Goal: Task Accomplishment & Management: Manage account settings

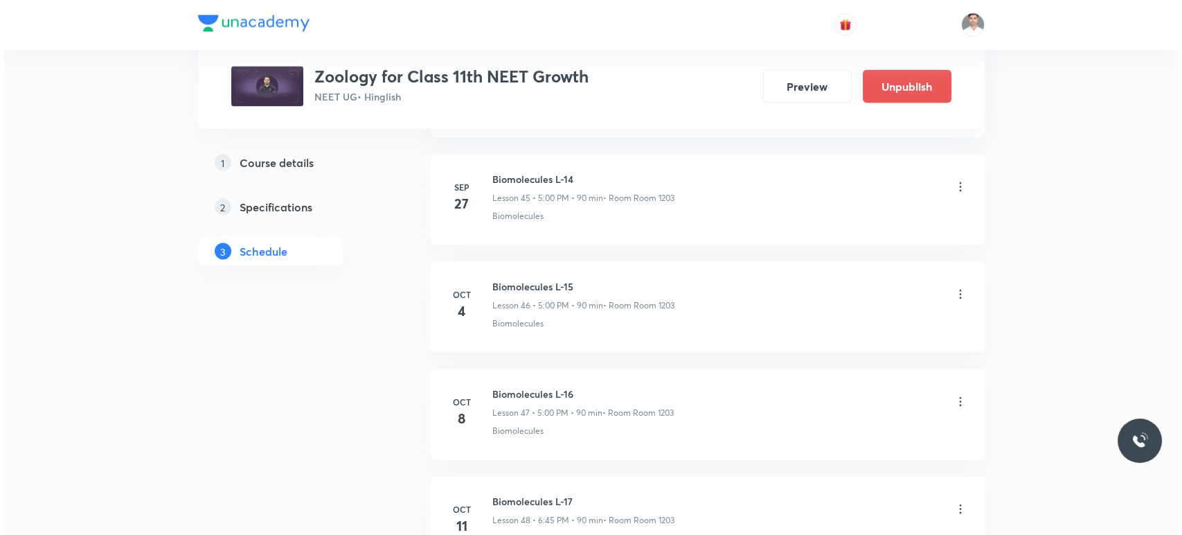
scroll to position [5731, 0]
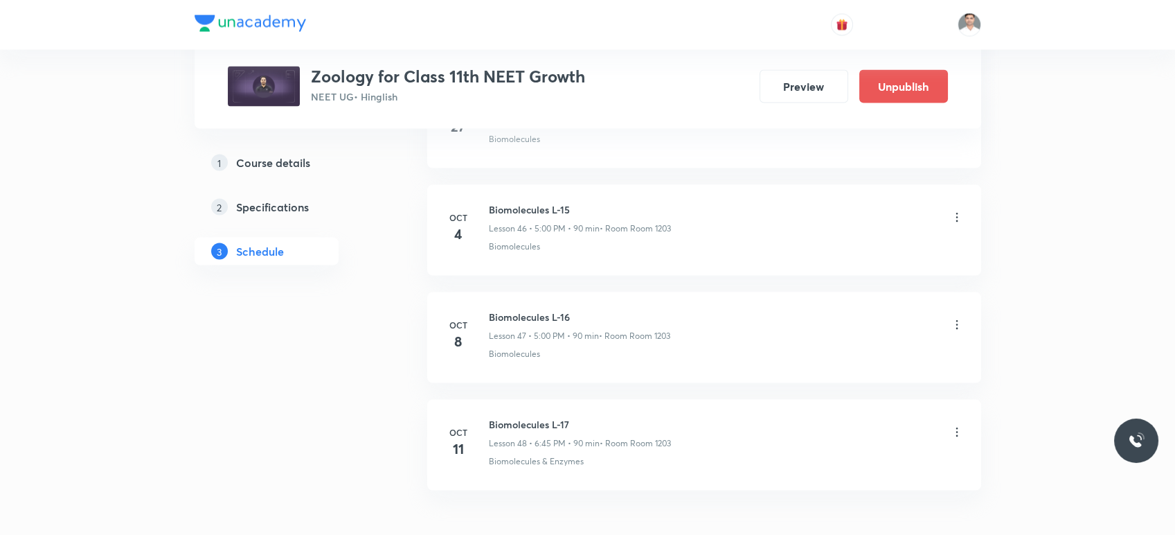
click at [956, 318] on icon at bounding box center [957, 325] width 14 height 14
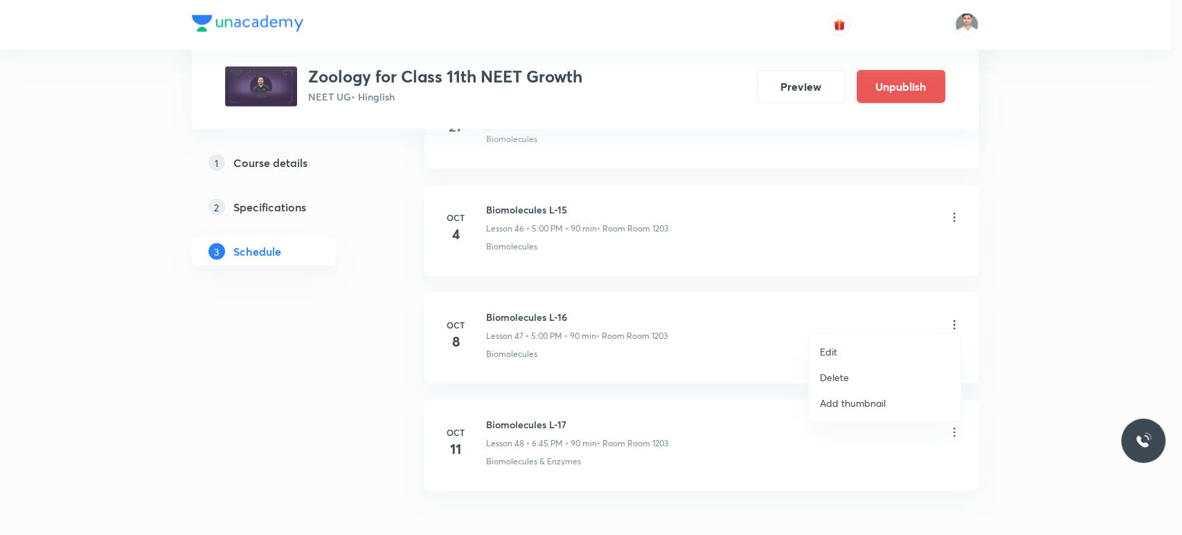
click at [837, 353] on p "Edit" at bounding box center [828, 351] width 17 height 15
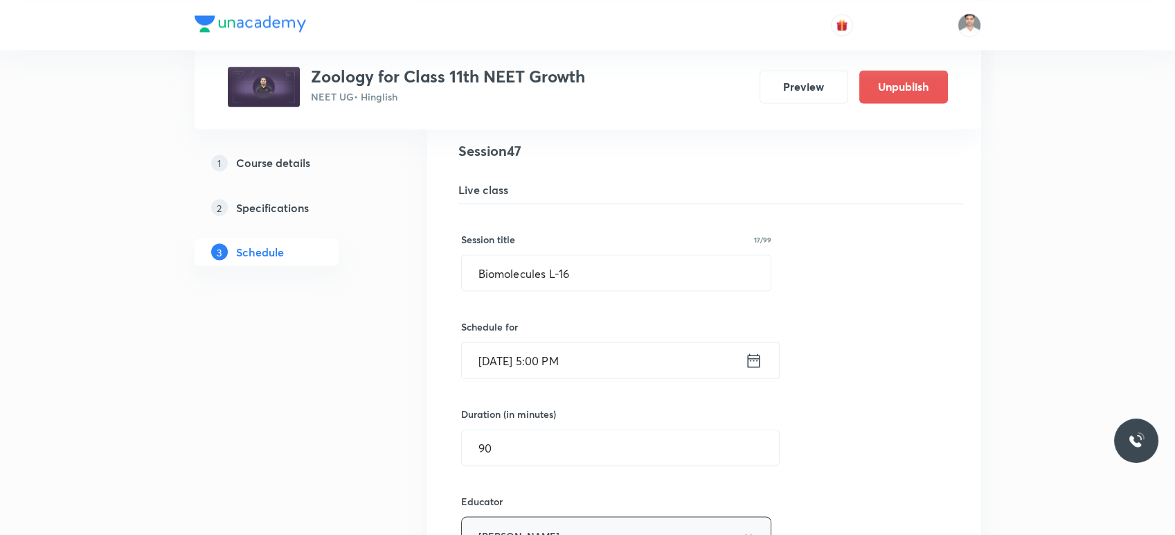
scroll to position [5089, 0]
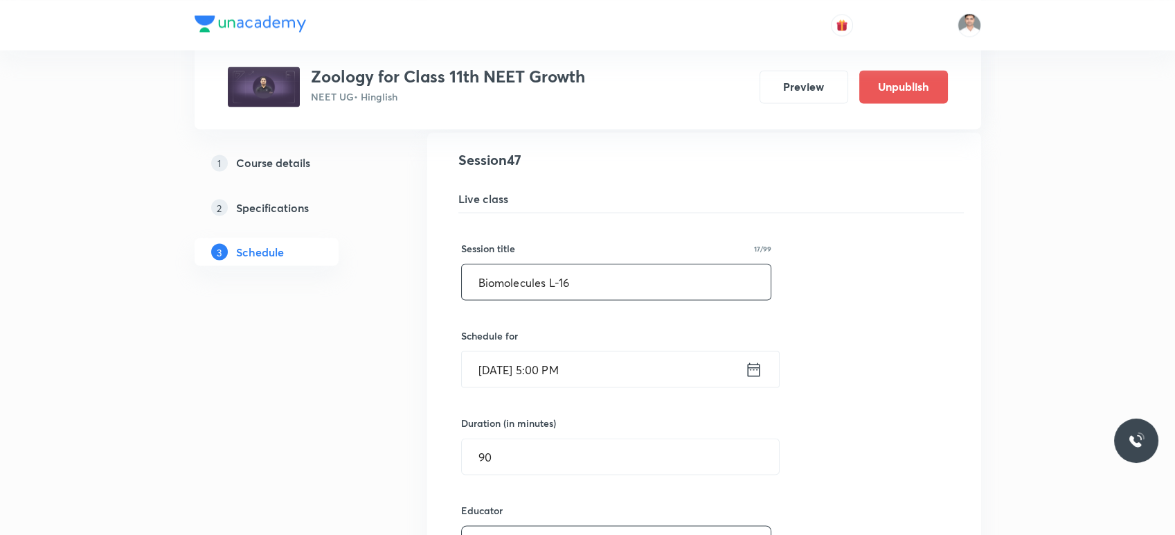
drag, startPoint x: 546, startPoint y: 272, endPoint x: 450, endPoint y: 272, distance: 97.0
click at [450, 272] on div "Biomolecules L-16 Lesson 47 • Room Room 1203 Biomolecules Session 47 Live class…" at bounding box center [704, 527] width 519 height 755
paste input "reathing & Exchange of gas"
click at [696, 274] on input "Breathing & Exchange of gases L-16" at bounding box center [617, 281] width 310 height 35
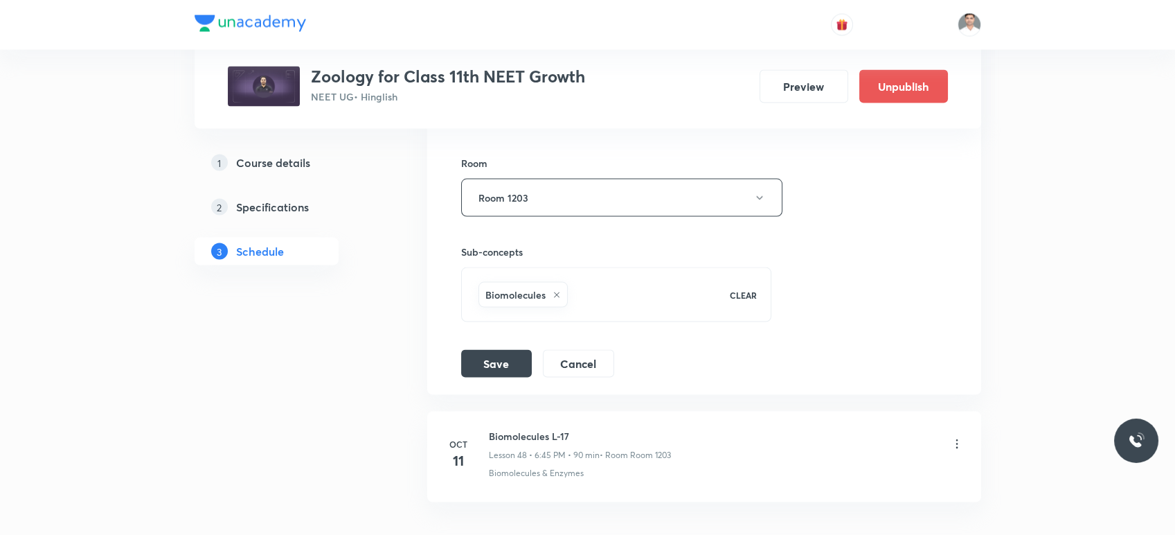
scroll to position [5704, 0]
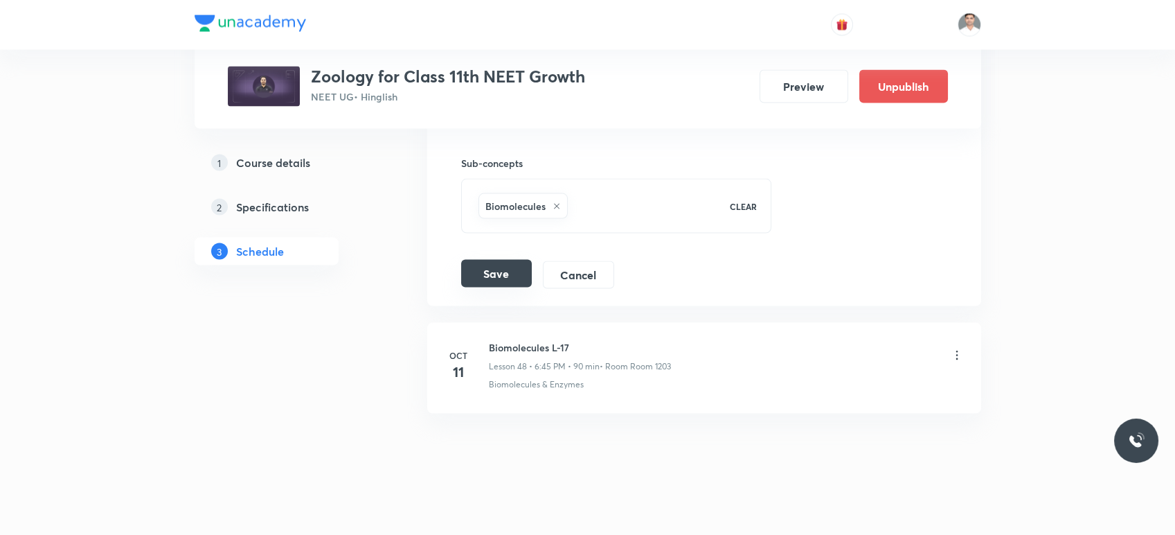
type input "Breathing & Exchange of gases L-2"
click at [503, 267] on button "Save" at bounding box center [496, 274] width 71 height 28
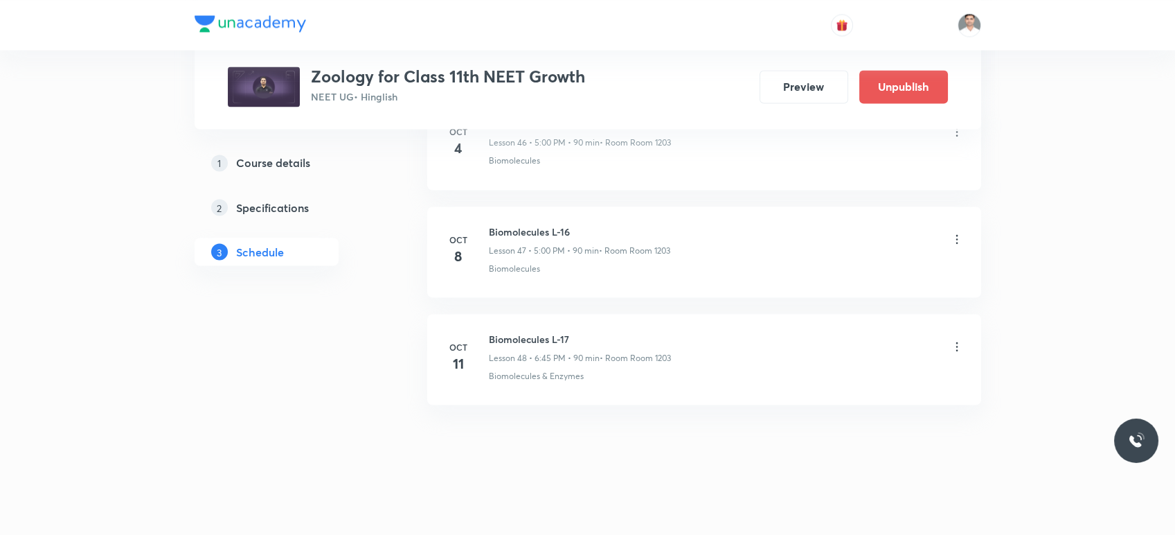
scroll to position [5084, 0]
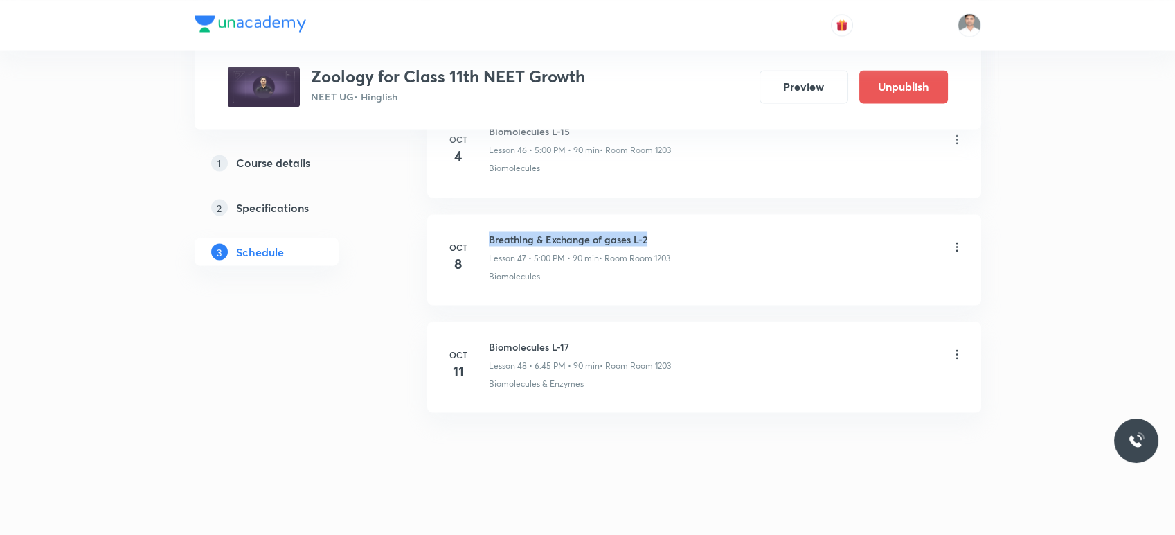
drag, startPoint x: 490, startPoint y: 230, endPoint x: 697, endPoint y: 224, distance: 207.9
click at [697, 231] on div "Breathing & Exchange of gases L-2 Lesson 47 • 5:00 PM • 90 min • Room Room 1203" at bounding box center [726, 247] width 475 height 33
copy h6 "Breathing & Exchange of gases L-2"
click at [955, 348] on icon at bounding box center [957, 354] width 14 height 14
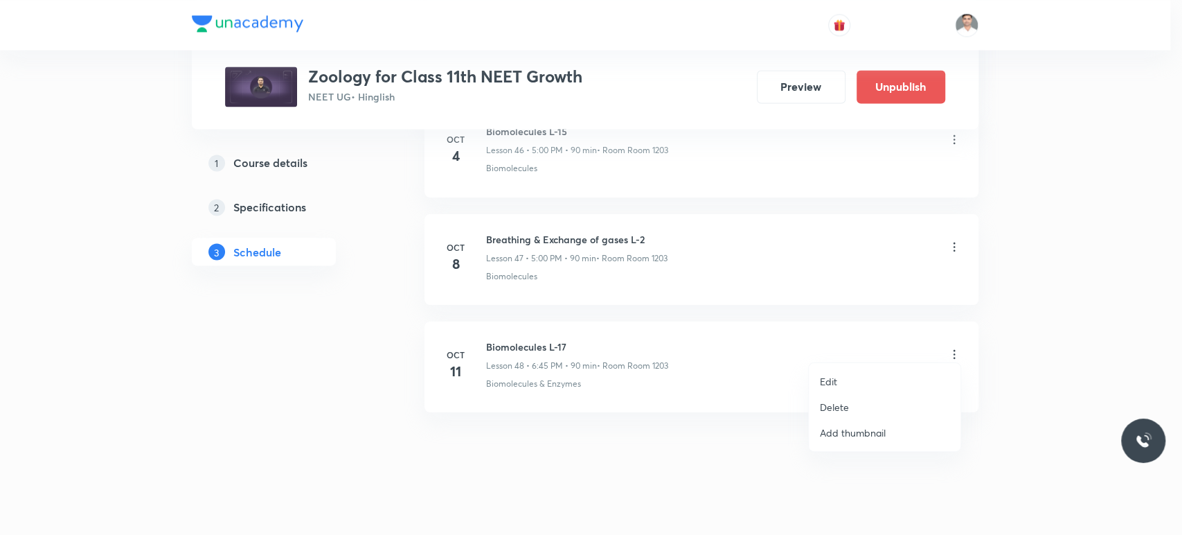
click at [834, 377] on p "Edit" at bounding box center [828, 381] width 17 height 15
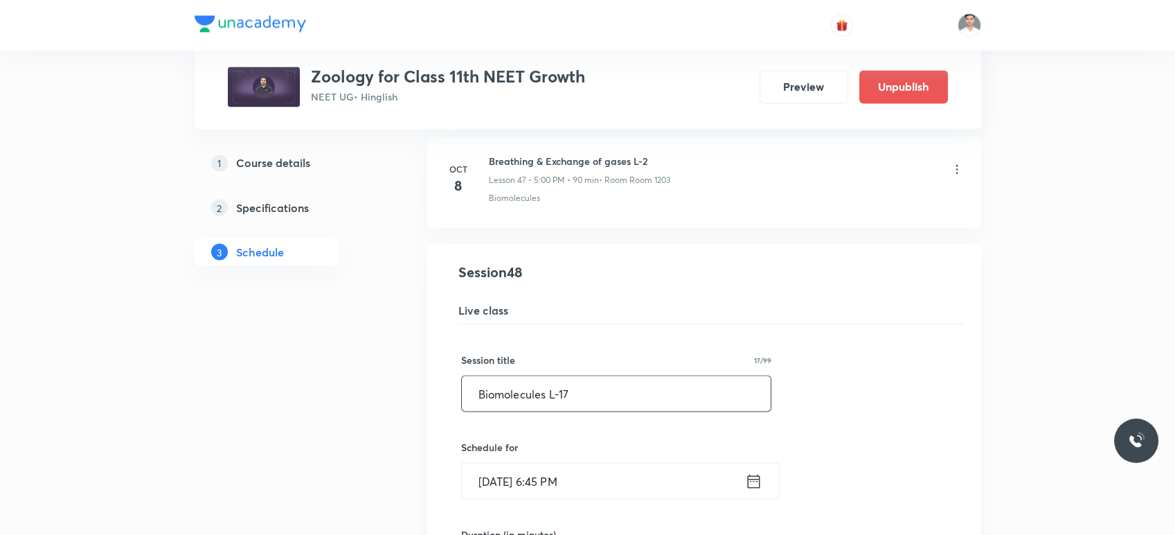
drag, startPoint x: 609, startPoint y: 393, endPoint x: 406, endPoint y: 384, distance: 203.9
paste input "reathing & Exchange of gases L-2"
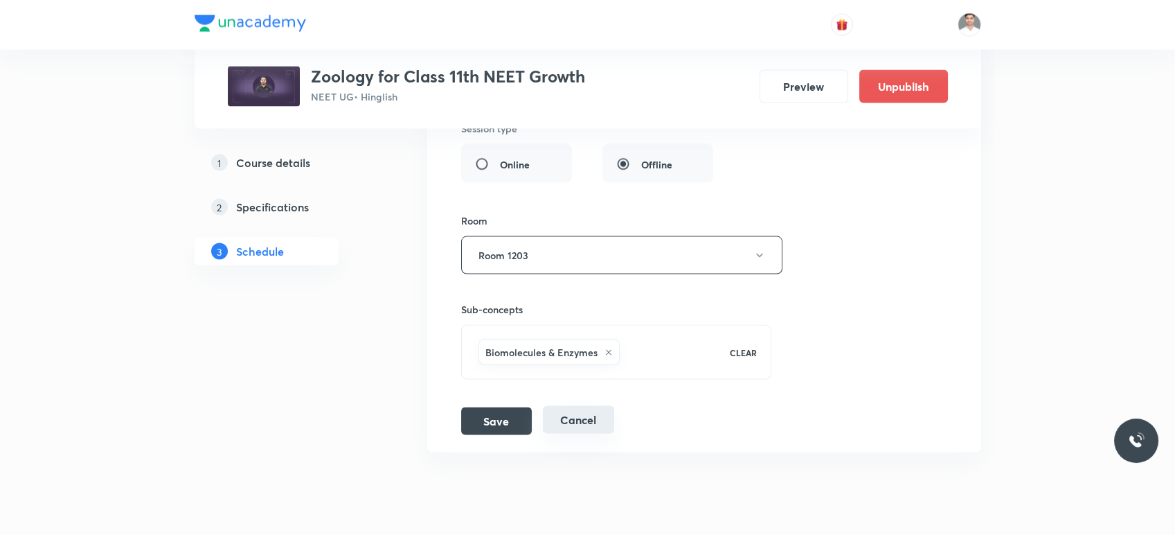
scroll to position [5704, 0]
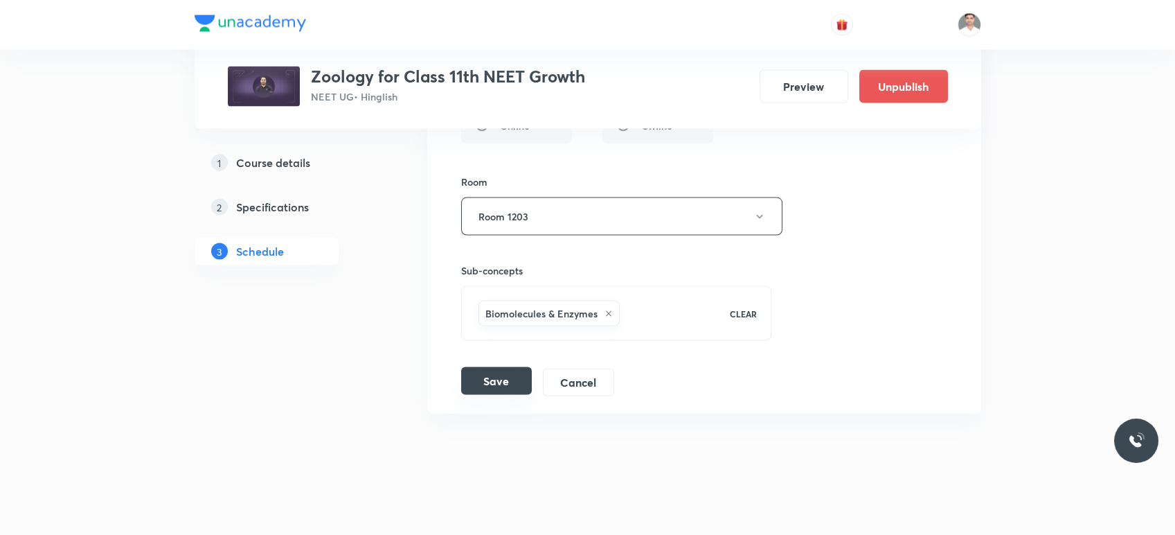
type input "Breathing & Exchange of gases L-3"
click at [510, 371] on button "Save" at bounding box center [496, 381] width 71 height 28
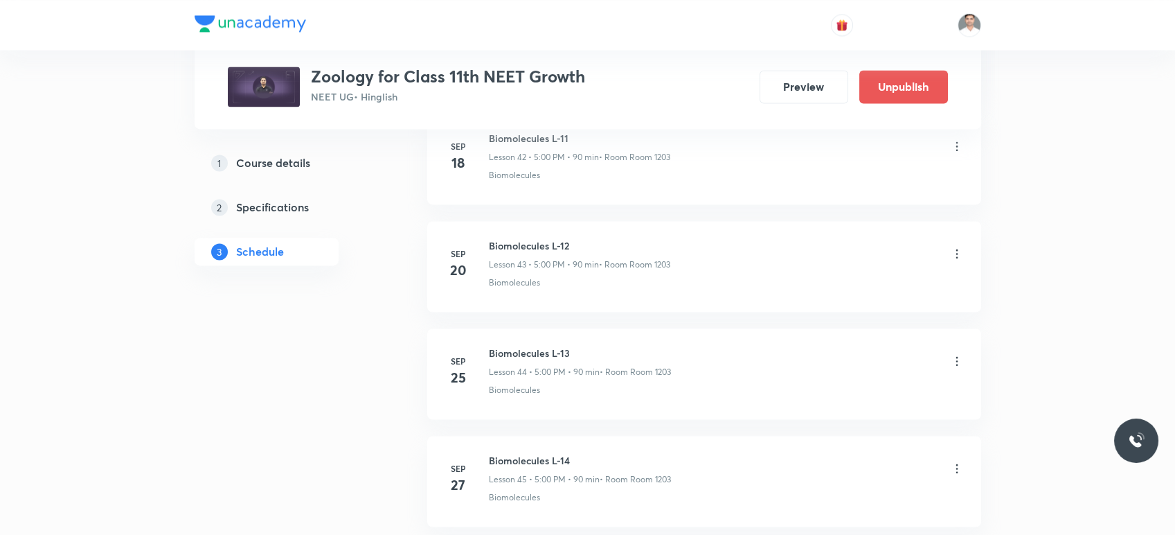
scroll to position [4622, 0]
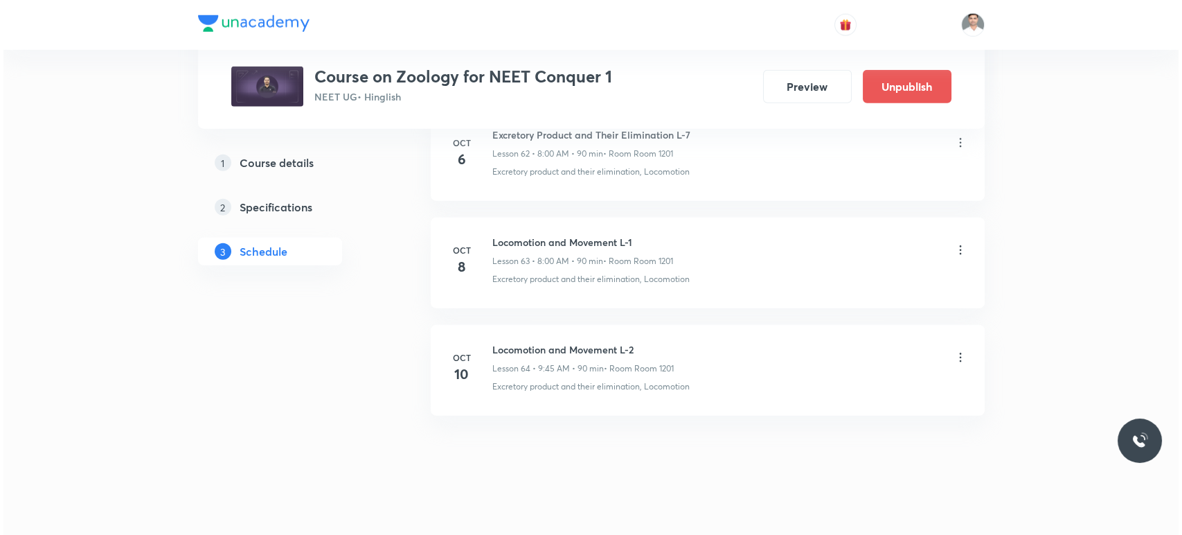
scroll to position [7358, 0]
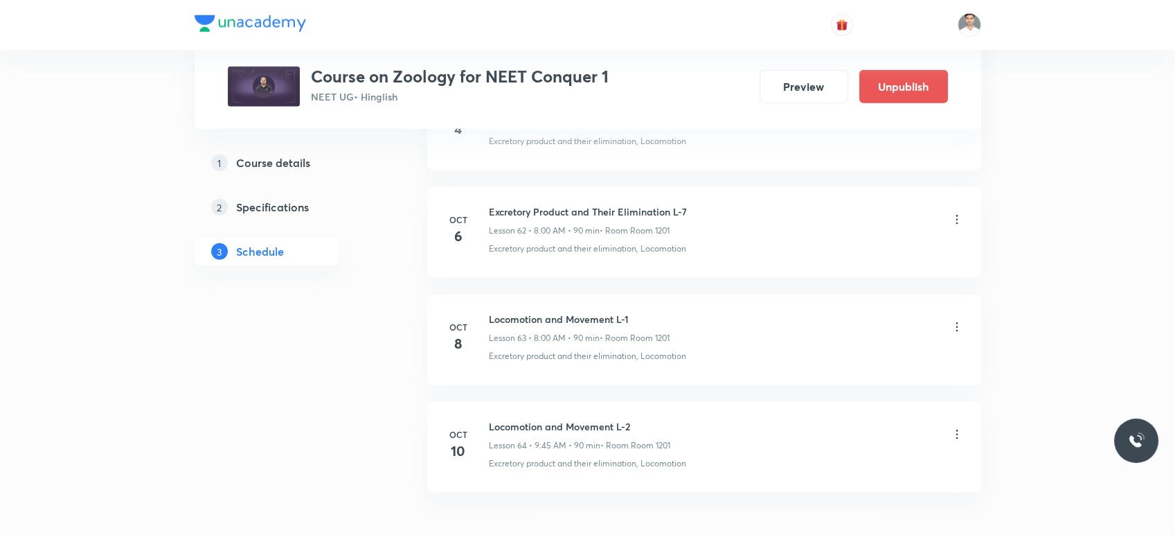
click at [962, 320] on icon at bounding box center [957, 327] width 14 height 14
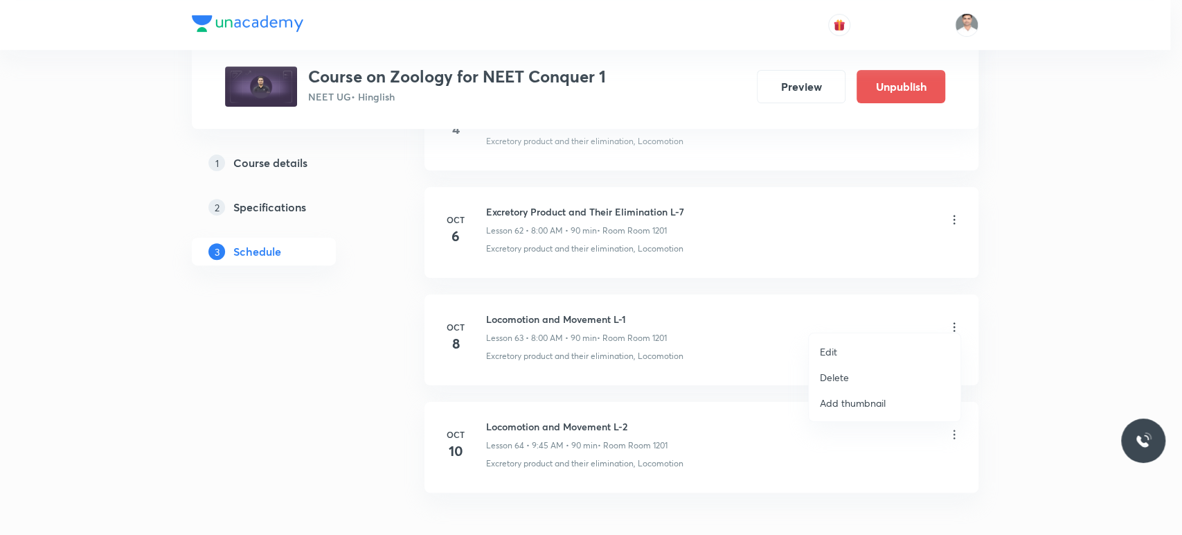
click at [835, 348] on p "Edit" at bounding box center [828, 351] width 17 height 15
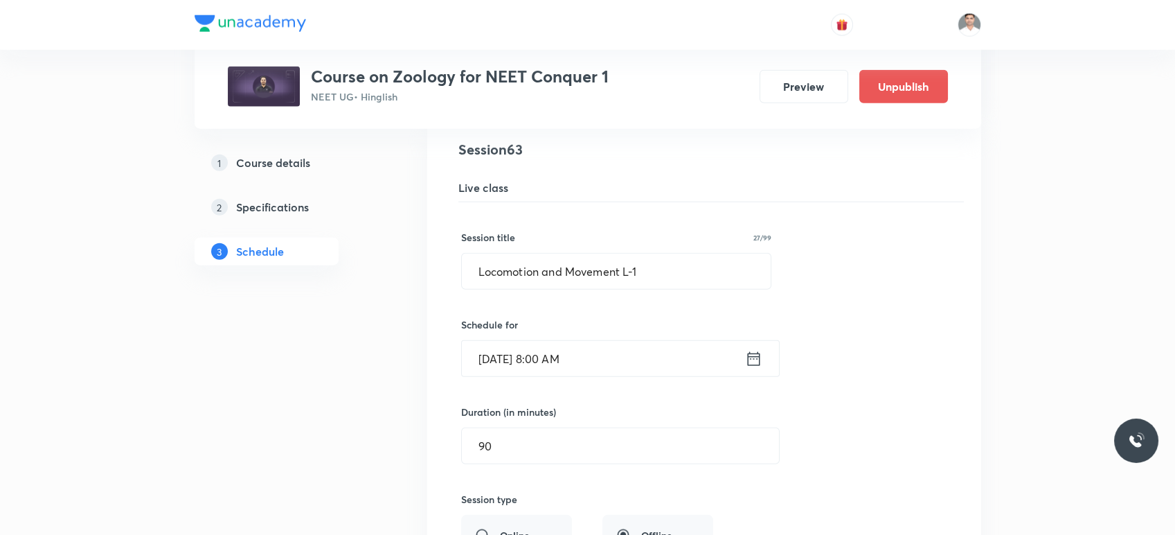
scroll to position [6807, 0]
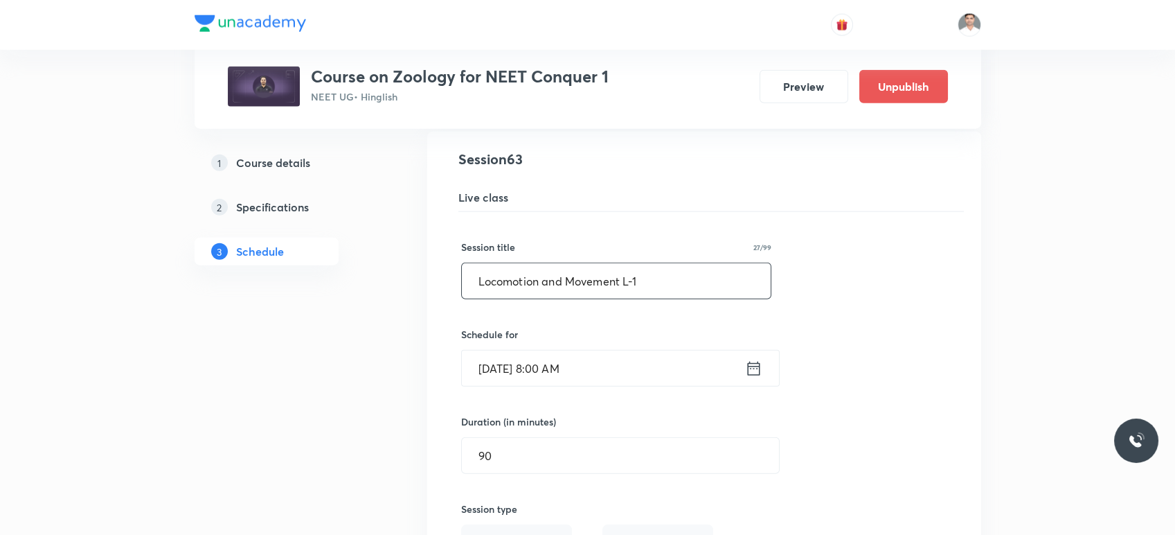
click at [668, 273] on input "Locomotion and Movement L-1" at bounding box center [617, 280] width 310 height 35
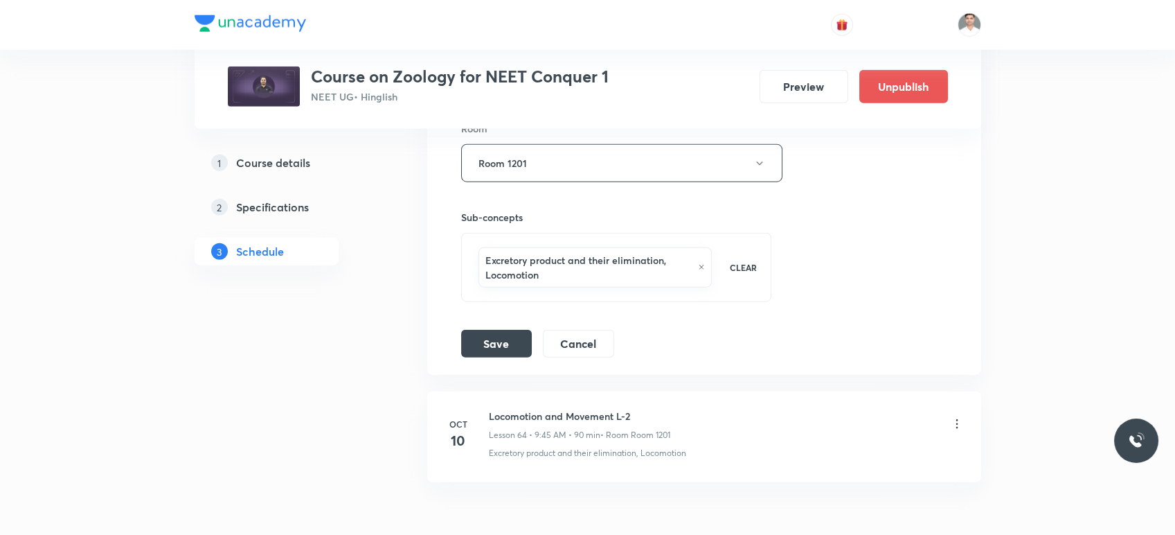
scroll to position [7346, 0]
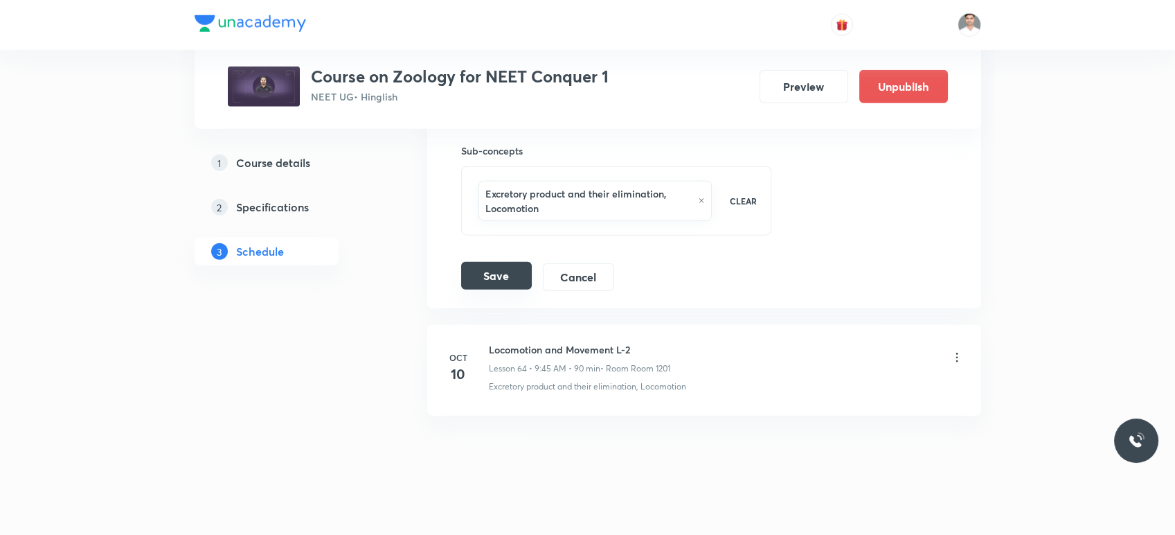
type input "Locomotion and Movement L-3"
click at [519, 269] on button "Save" at bounding box center [496, 276] width 71 height 28
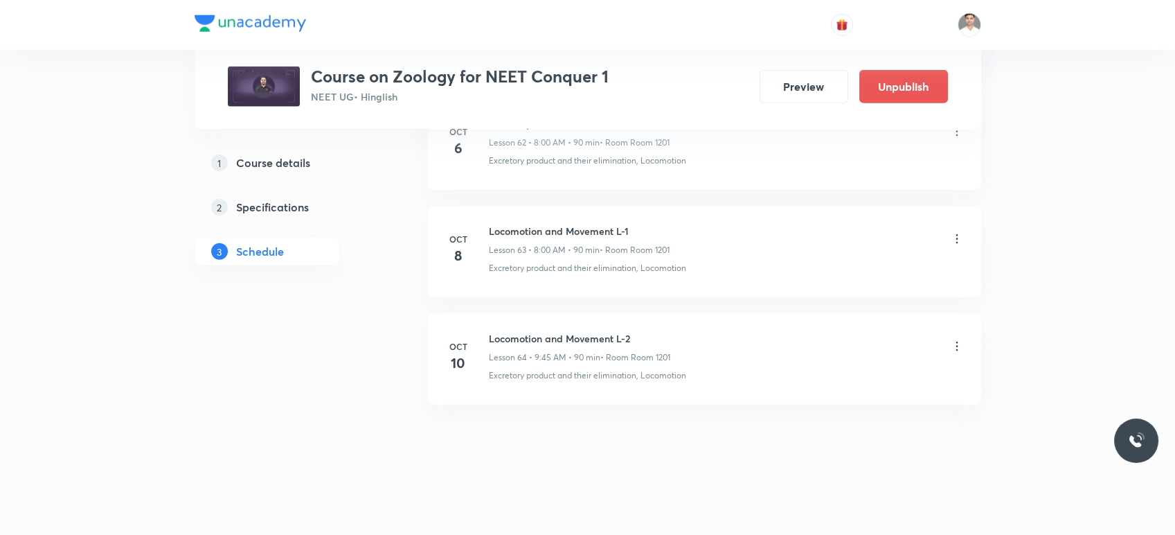
scroll to position [6799, 0]
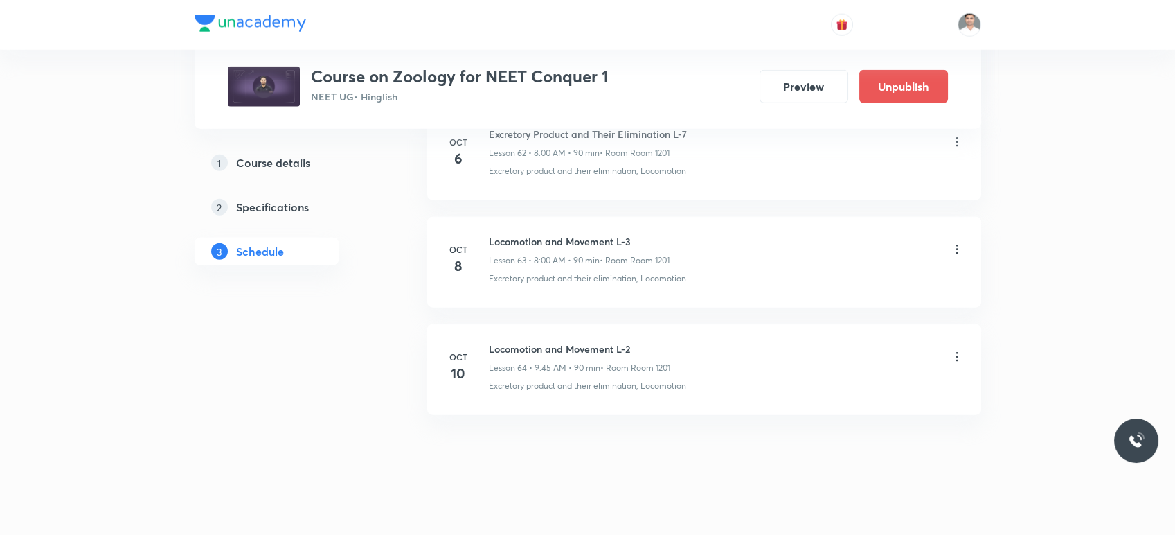
click at [959, 350] on icon at bounding box center [957, 357] width 14 height 14
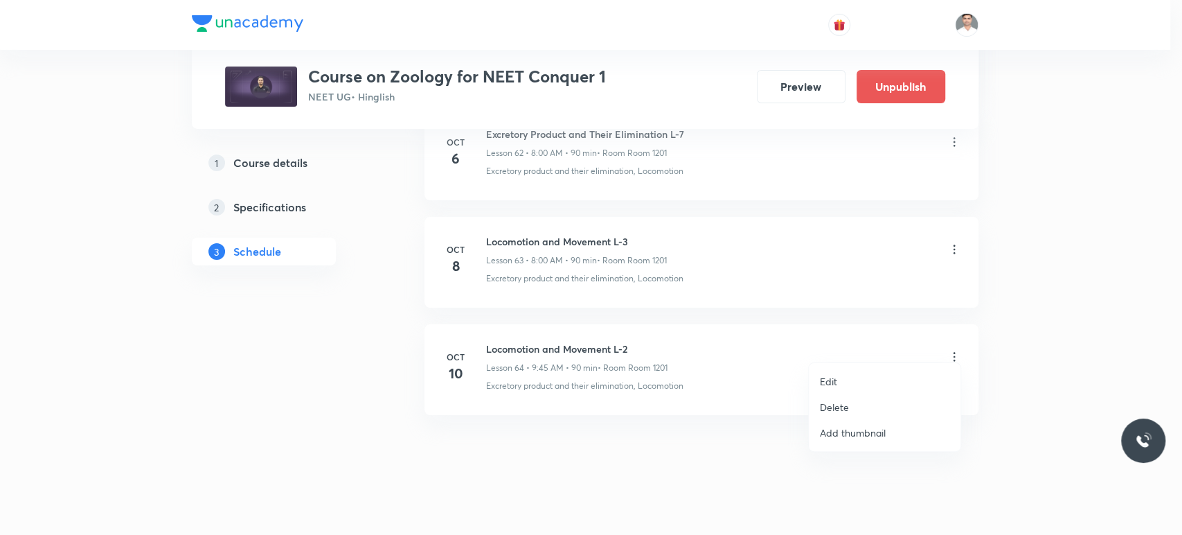
click at [838, 380] on li "Edit" at bounding box center [885, 381] width 152 height 26
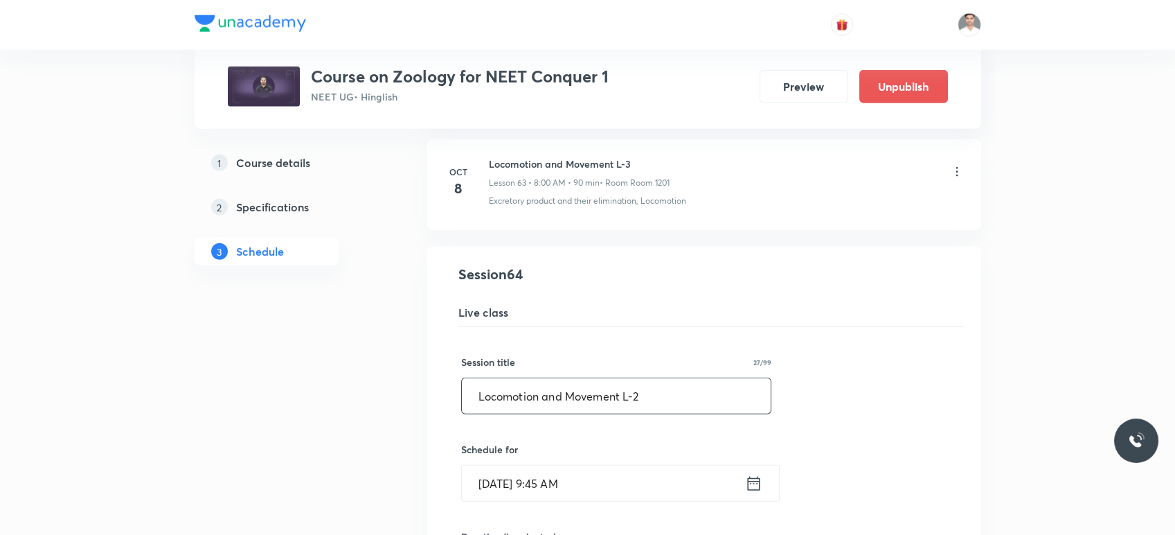
click at [683, 384] on input "Locomotion and Movement L-2" at bounding box center [617, 395] width 310 height 35
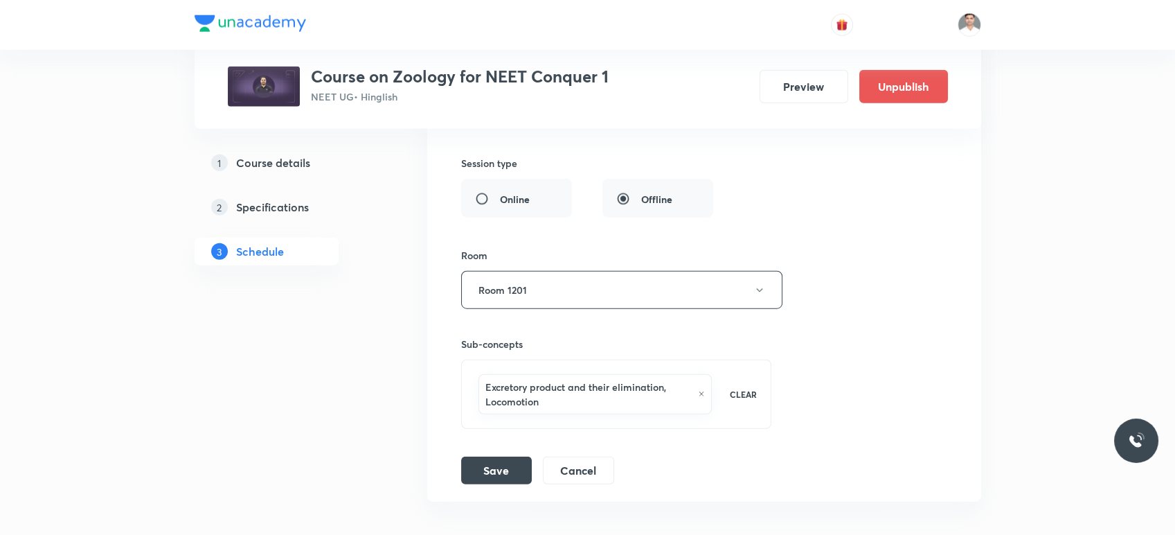
scroll to position [7346, 0]
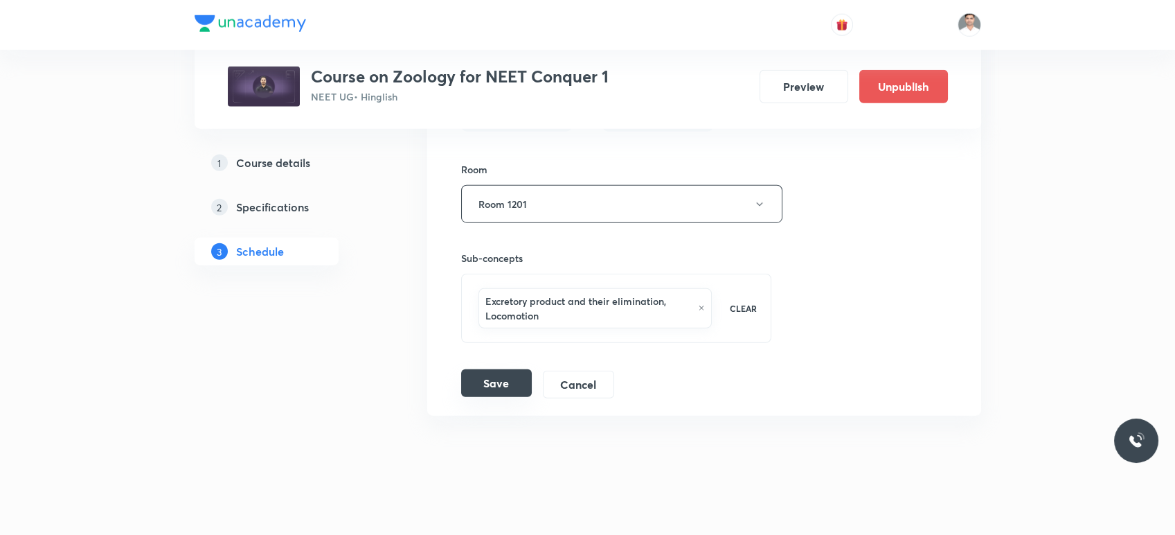
type input "Locomotion and Movement L-4"
click at [517, 369] on button "Save" at bounding box center [496, 383] width 71 height 28
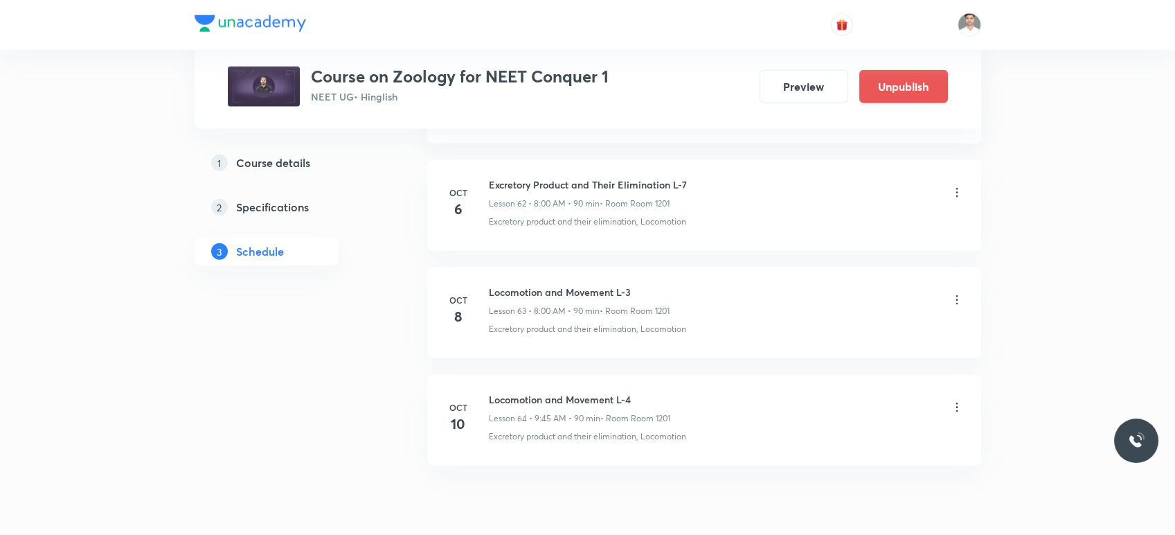
scroll to position [6722, 0]
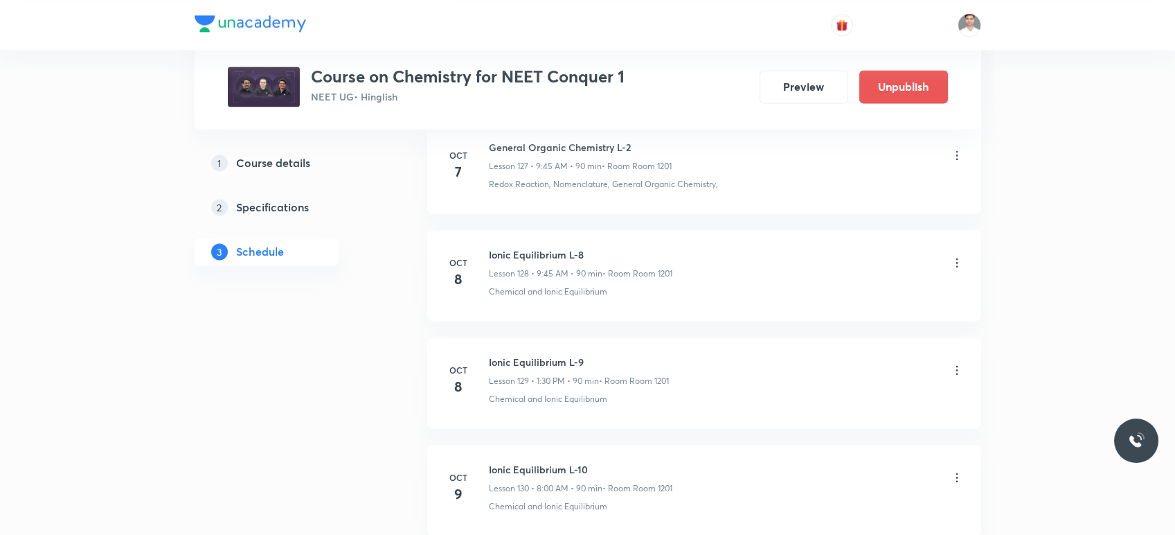
scroll to position [14412, 0]
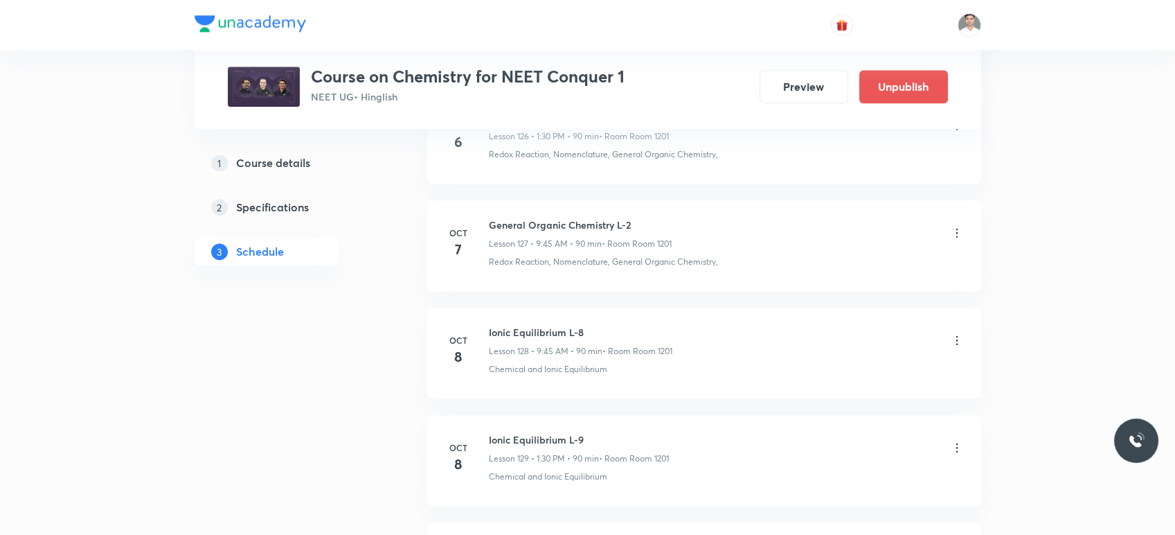
click at [959, 333] on icon at bounding box center [957, 340] width 14 height 14
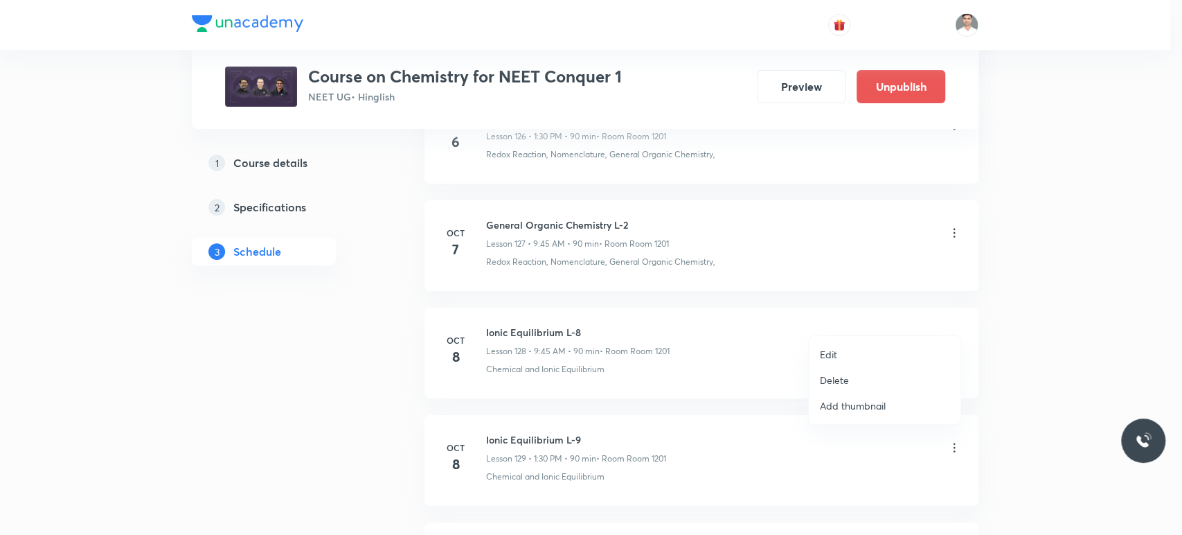
click at [841, 380] on p "Delete" at bounding box center [834, 380] width 29 height 15
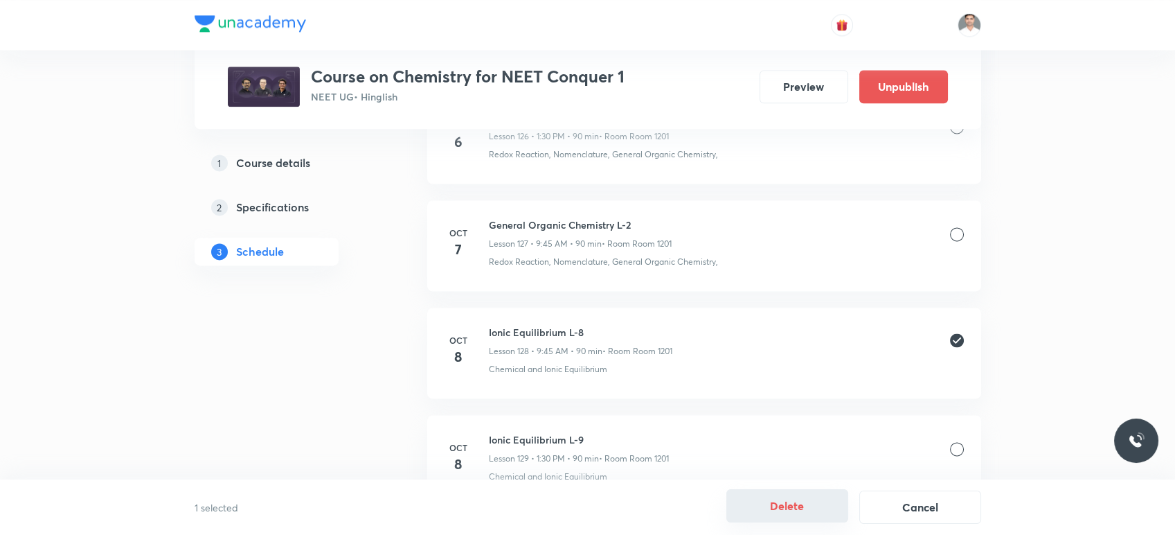
click at [787, 515] on button "Delete" at bounding box center [788, 505] width 122 height 33
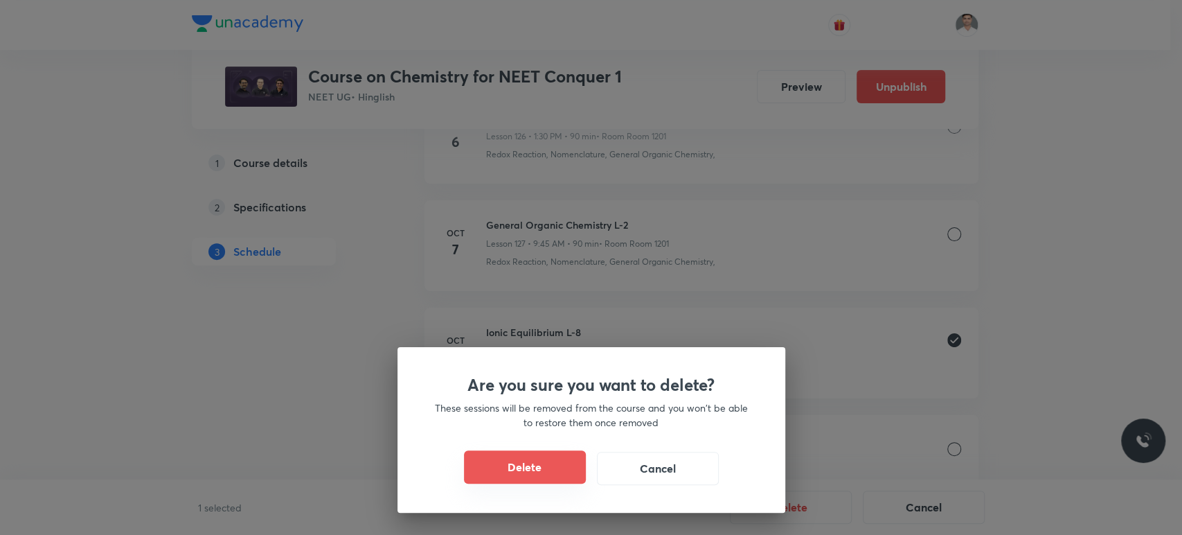
click at [555, 474] on button "Delete" at bounding box center [525, 466] width 122 height 33
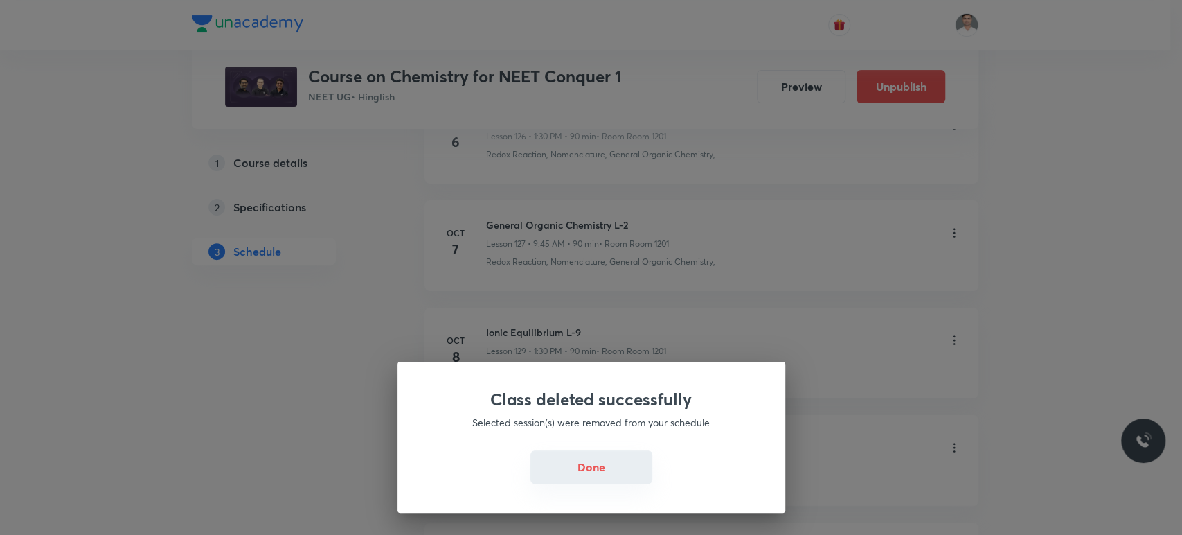
click at [604, 472] on button "Done" at bounding box center [592, 466] width 122 height 33
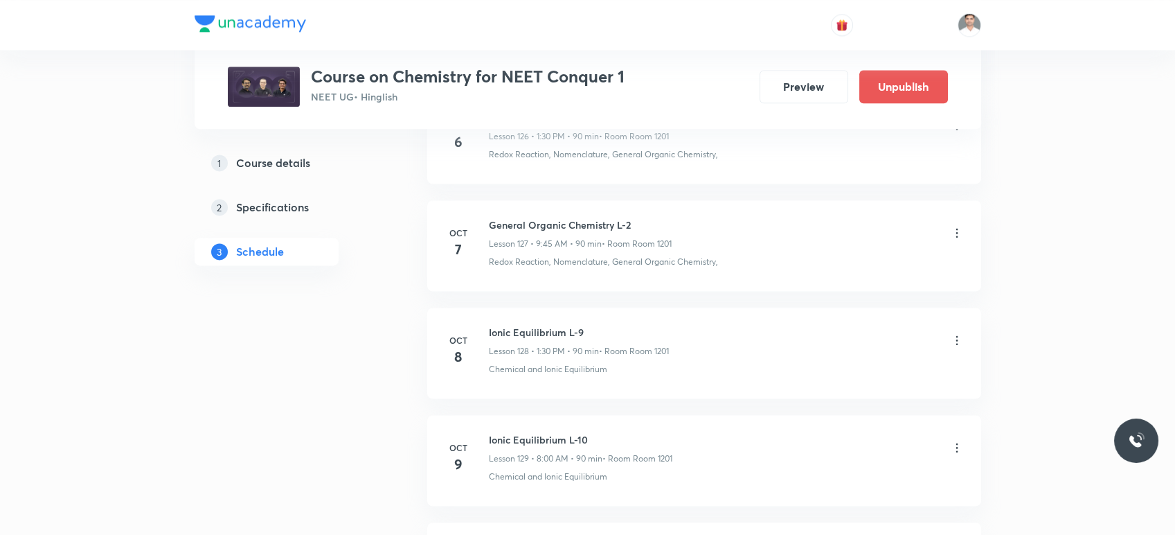
click at [954, 333] on icon at bounding box center [957, 340] width 14 height 14
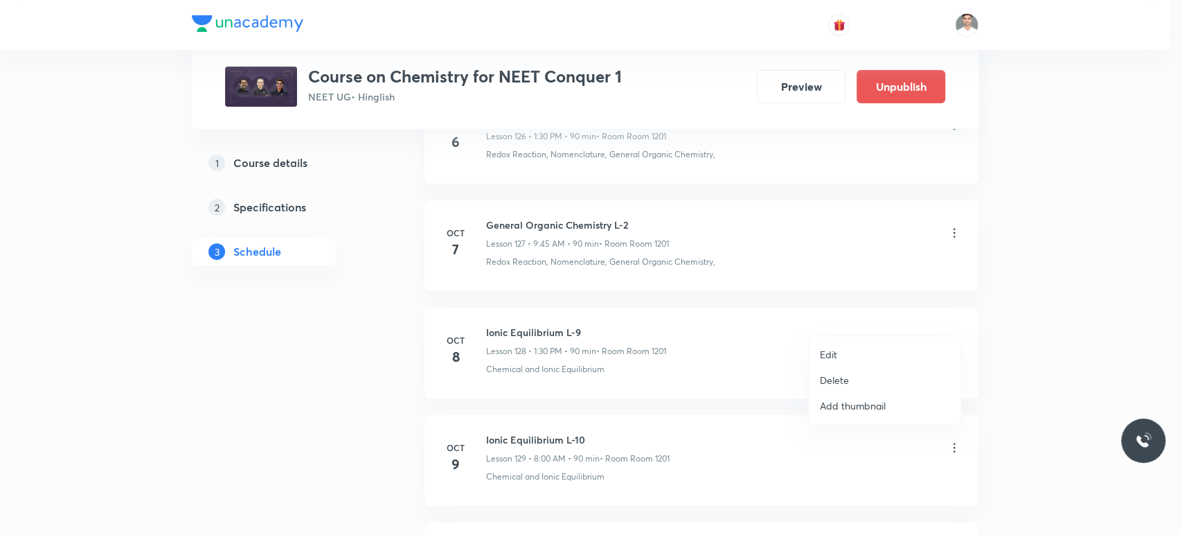
click at [826, 356] on p "Edit" at bounding box center [828, 354] width 17 height 15
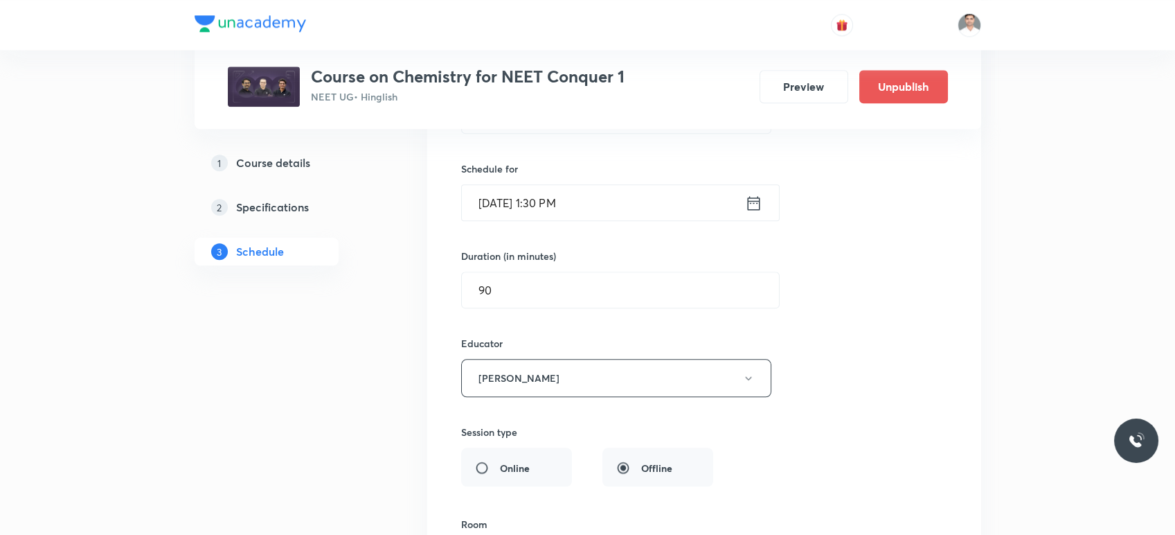
scroll to position [13874, 0]
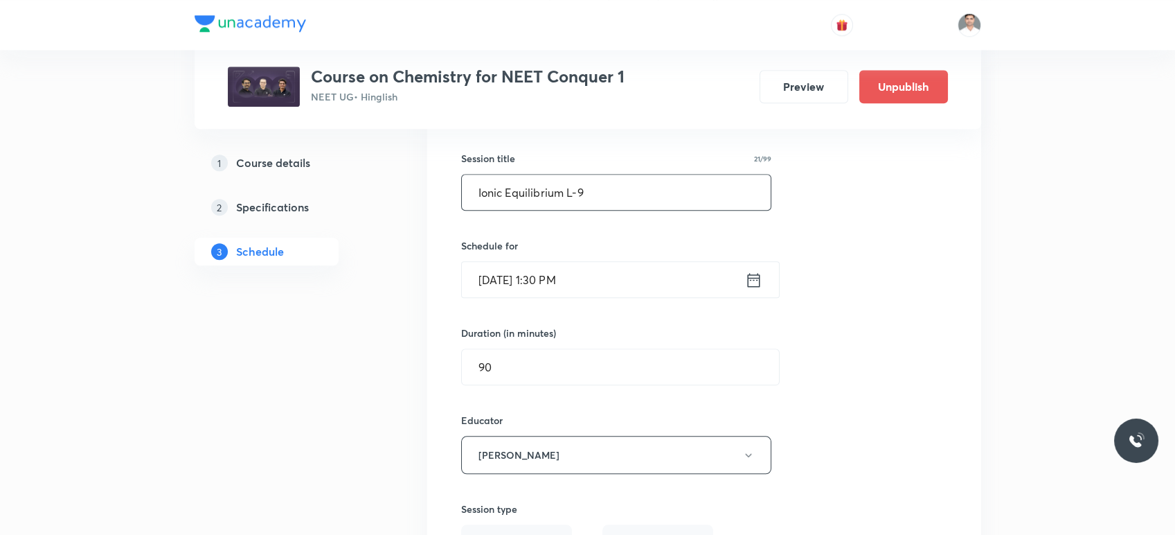
drag, startPoint x: 562, startPoint y: 174, endPoint x: 447, endPoint y: 173, distance: 115.0
click at [447, 173] on div "Ionic Equilibrium L-9 Lesson 128 • Room Room 1201 Chemical and Ionic Equilibriu…" at bounding box center [704, 437] width 519 height 755
paste input "Hydrocarbon"
click at [583, 175] on input "Hydrocarbon L-9" at bounding box center [617, 192] width 310 height 35
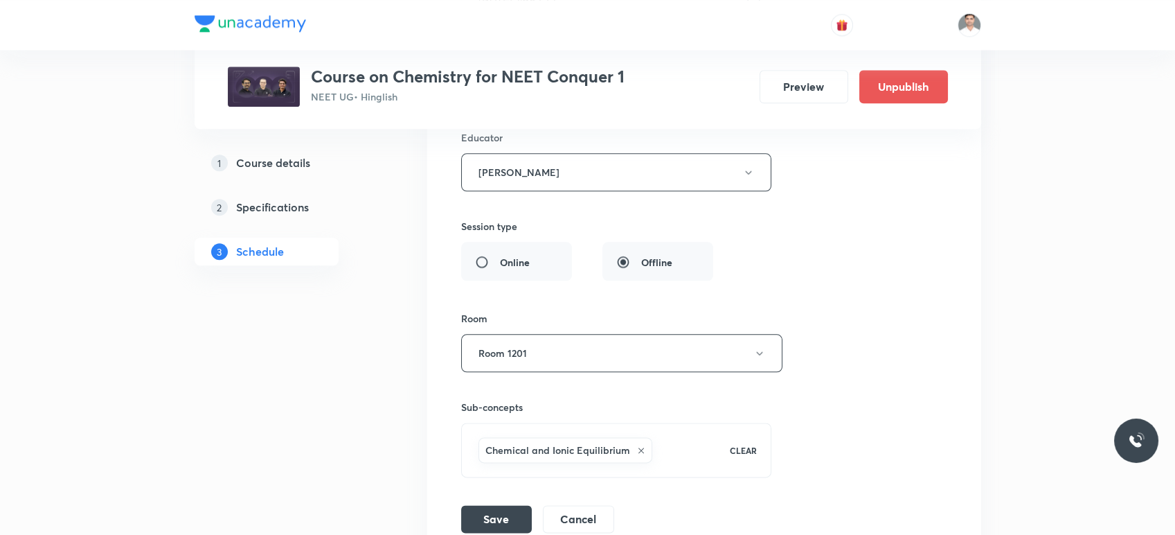
scroll to position [14258, 0]
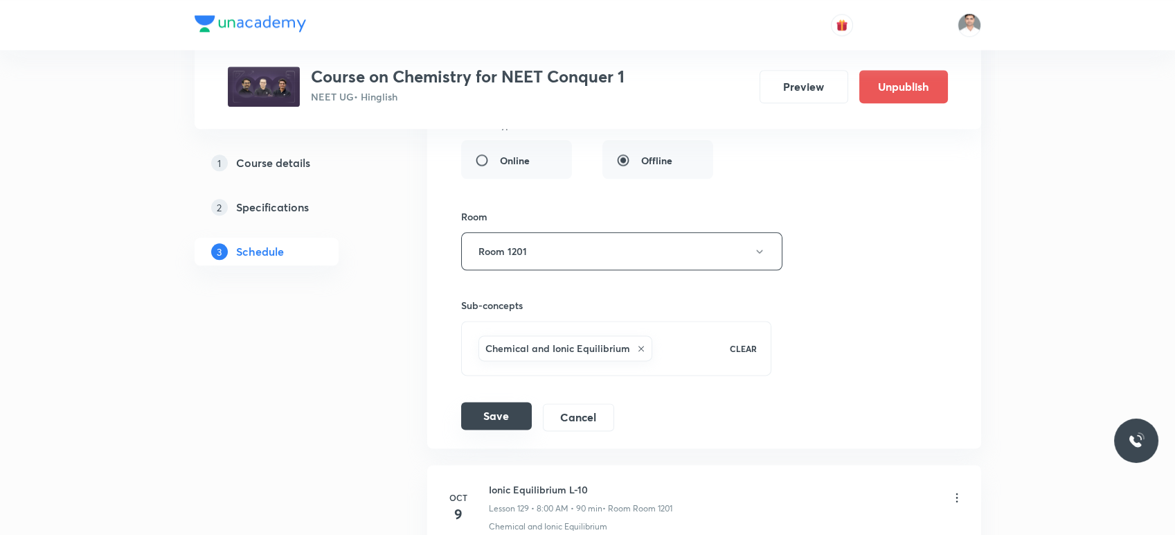
type input "Hydrocarbon L-1"
click at [495, 402] on button "Save" at bounding box center [496, 416] width 71 height 28
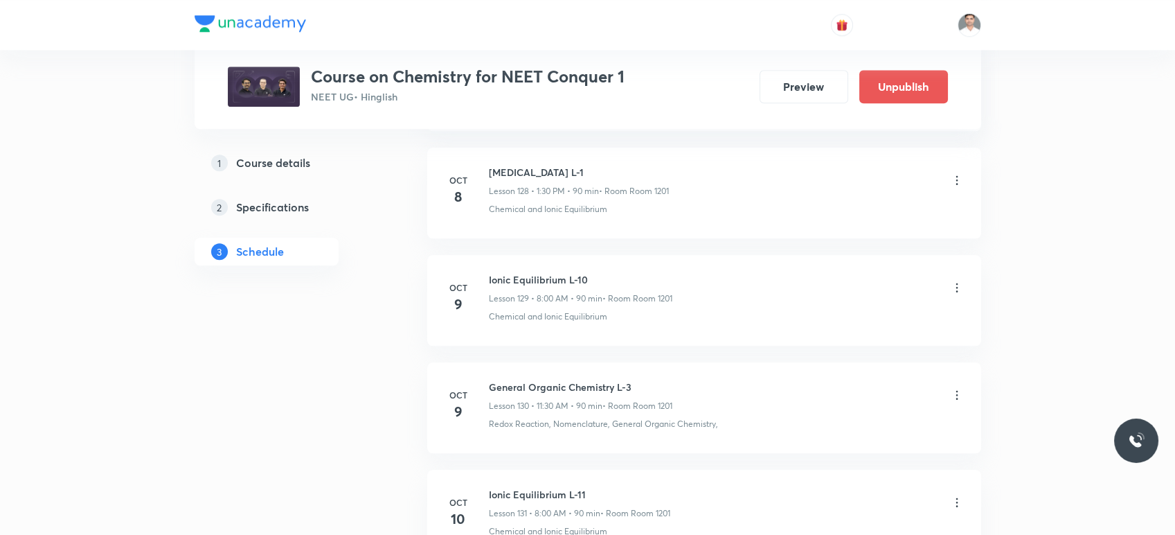
scroll to position [13811, 0]
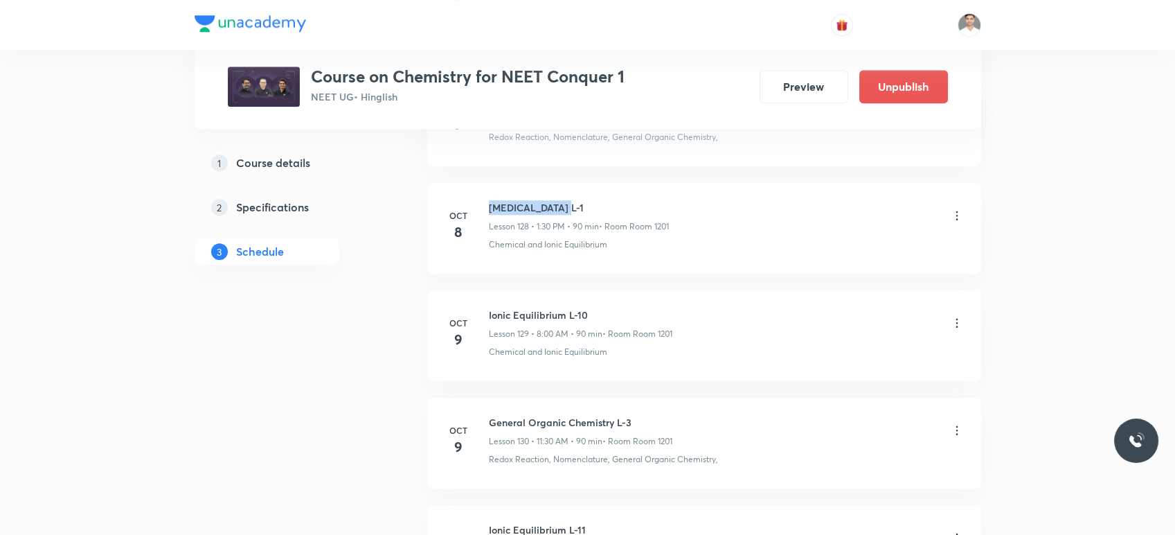
drag, startPoint x: 486, startPoint y: 183, endPoint x: 623, endPoint y: 193, distance: 137.5
click at [623, 200] on div "Oct 8 Hydrocarbon L-1 Lesson 128 • 1:30 PM • 90 min • Room Room 1201 Chemical a…" at bounding box center [704, 225] width 519 height 51
copy h6 "Hydrocarbon L-1"
click at [958, 316] on icon at bounding box center [957, 323] width 14 height 14
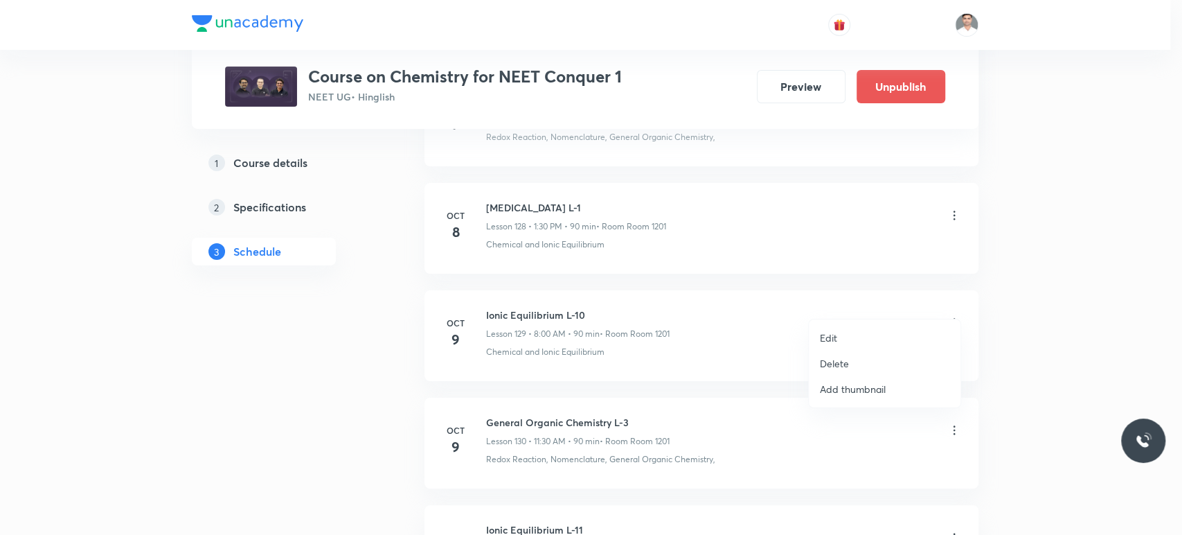
click at [833, 340] on p "Edit" at bounding box center [828, 337] width 17 height 15
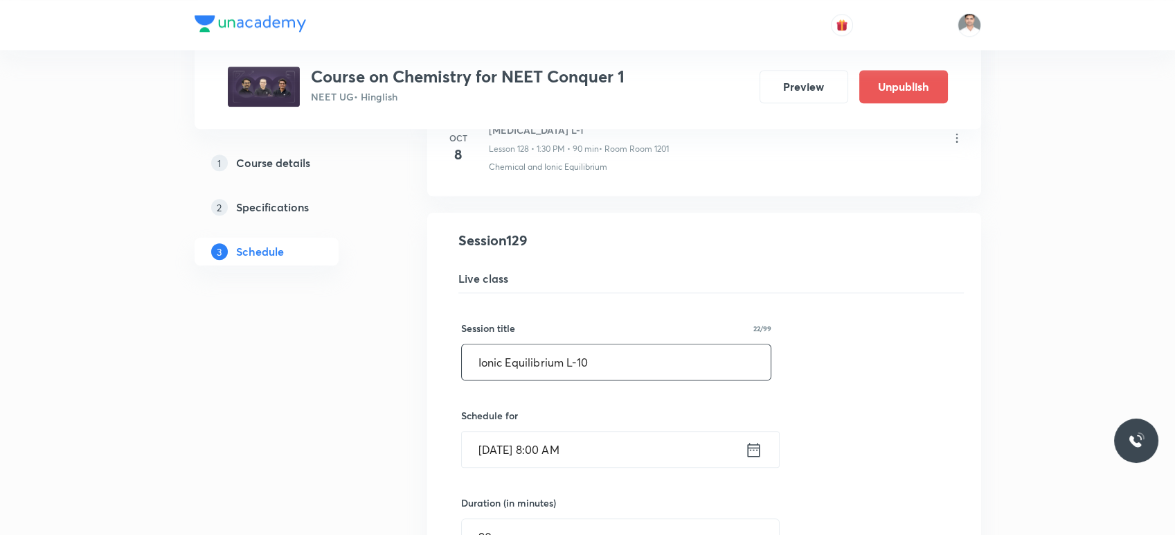
drag, startPoint x: 522, startPoint y: 339, endPoint x: 364, endPoint y: 340, distance: 158.6
paste input "Hydrocarbon L-1"
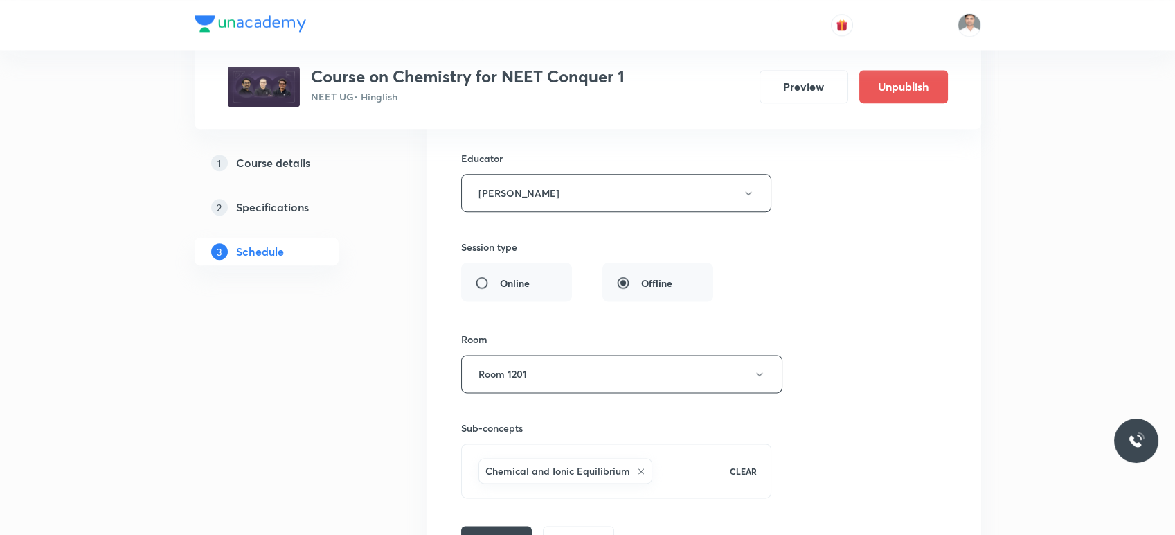
scroll to position [14350, 0]
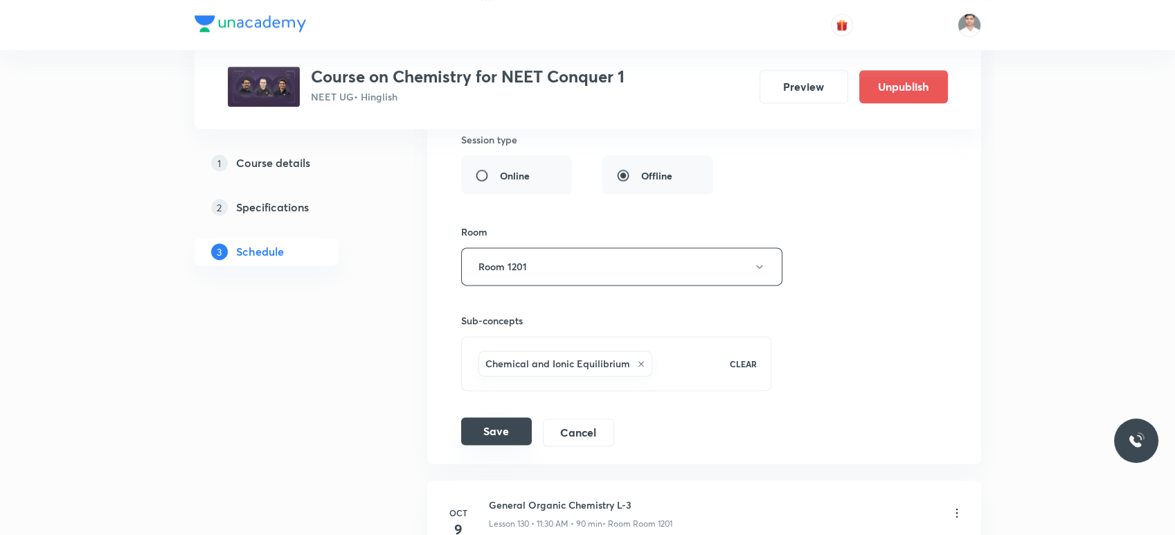
type input "Hydrocarbon L-2"
click at [521, 418] on button "Save" at bounding box center [496, 431] width 71 height 28
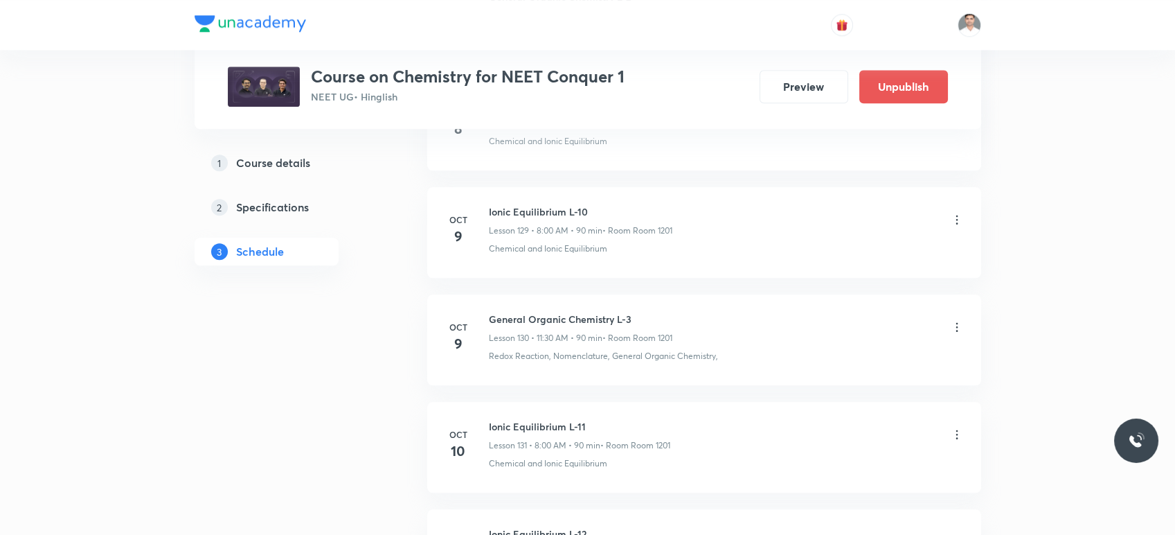
scroll to position [13888, 0]
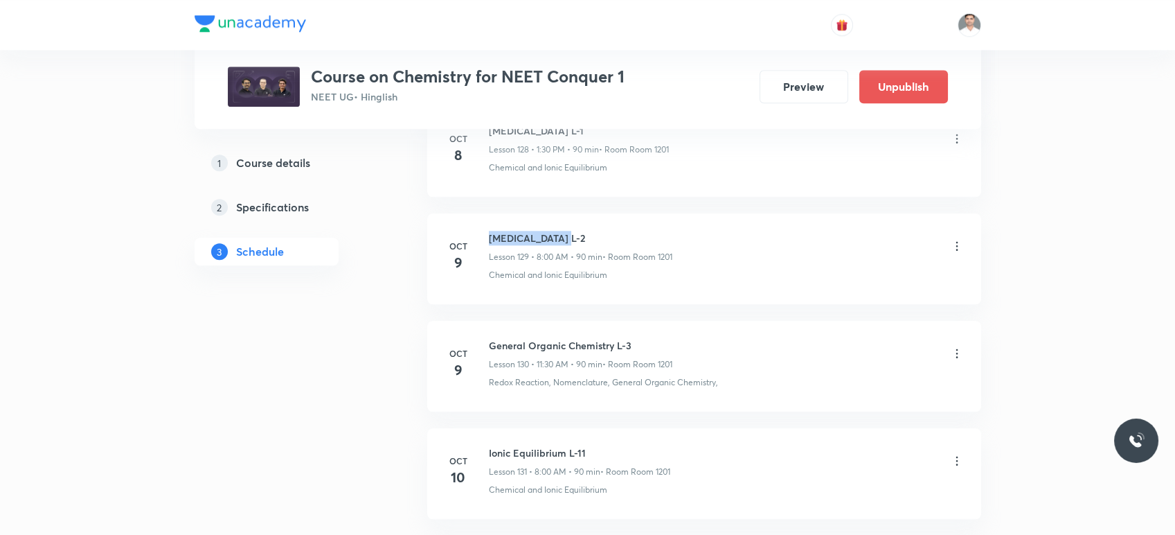
drag, startPoint x: 489, startPoint y: 214, endPoint x: 641, endPoint y: 214, distance: 151.7
click at [641, 231] on h6 "Hydrocarbon L-2" at bounding box center [581, 238] width 184 height 15
copy h6 "Hydrocarbon L-2"
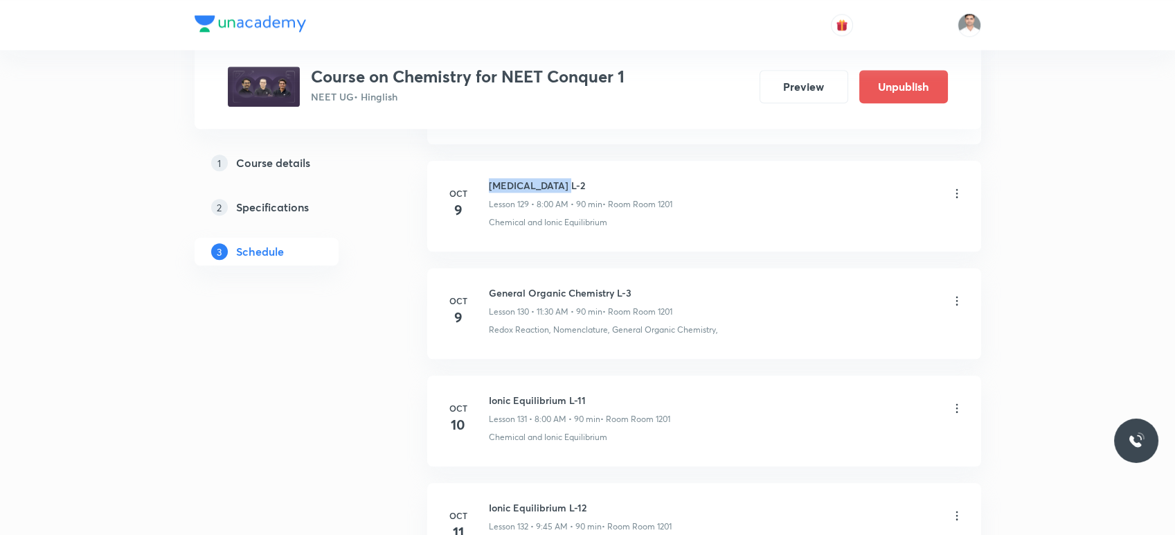
scroll to position [13965, 0]
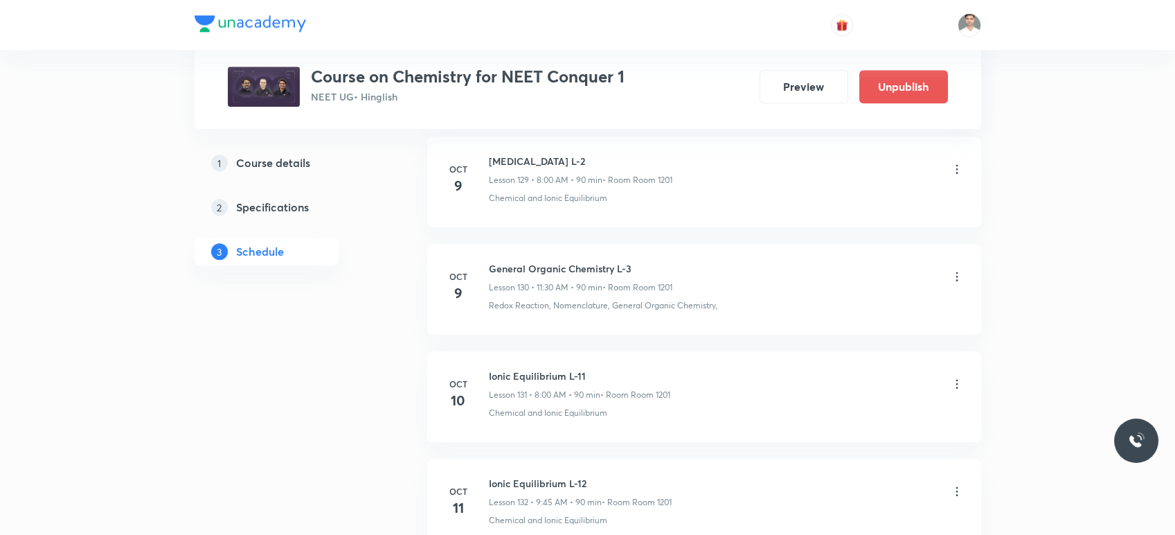
click at [954, 377] on icon at bounding box center [957, 384] width 14 height 14
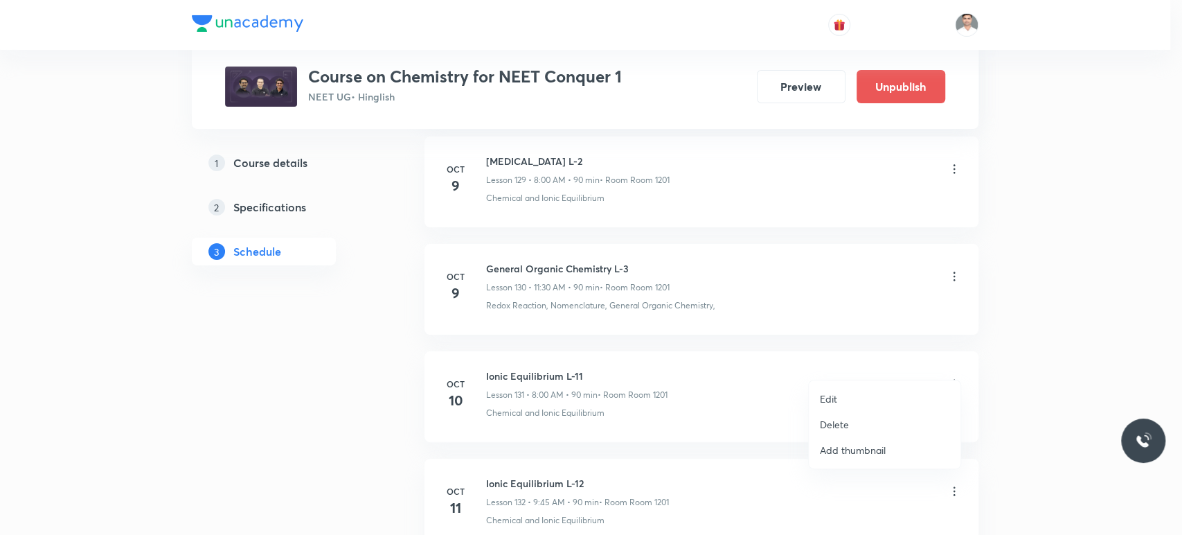
click at [837, 398] on p "Edit" at bounding box center [828, 398] width 17 height 15
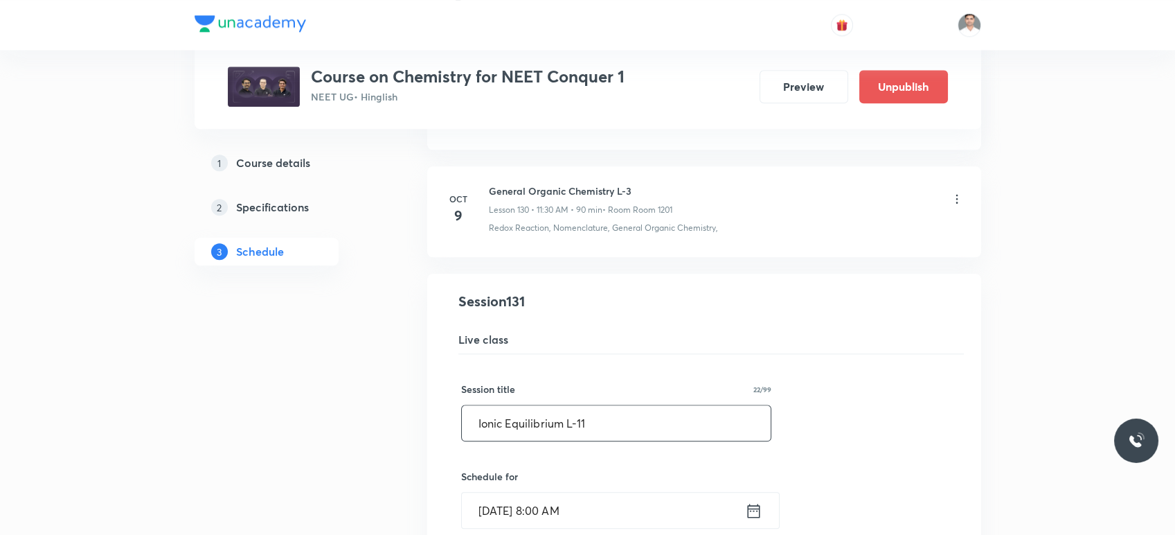
drag, startPoint x: 430, startPoint y: 395, endPoint x: 372, endPoint y: 390, distance: 58.4
paste input "Hydrocarbon L-2"
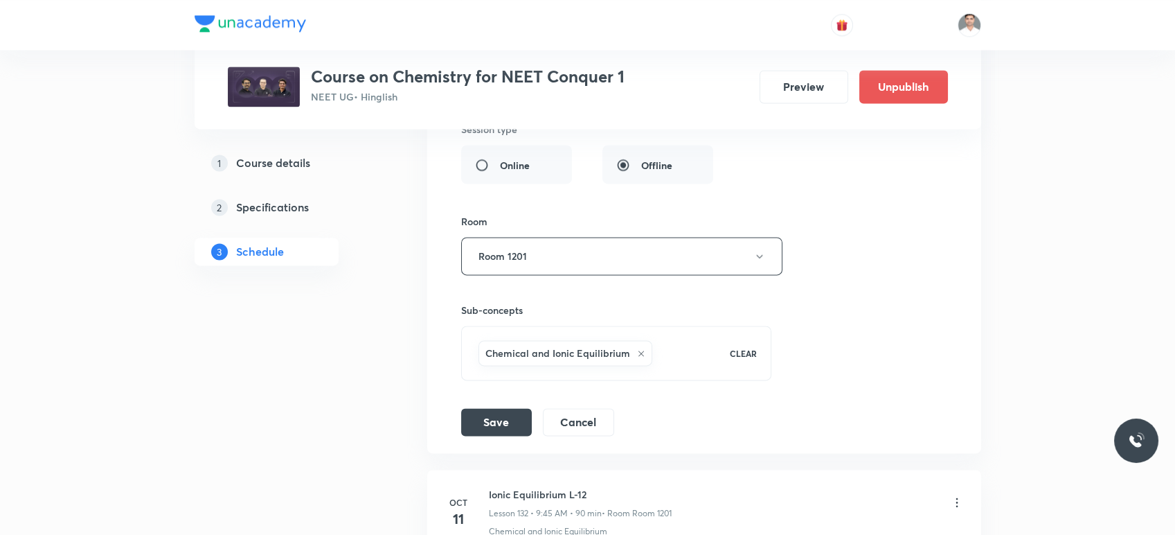
scroll to position [14581, 0]
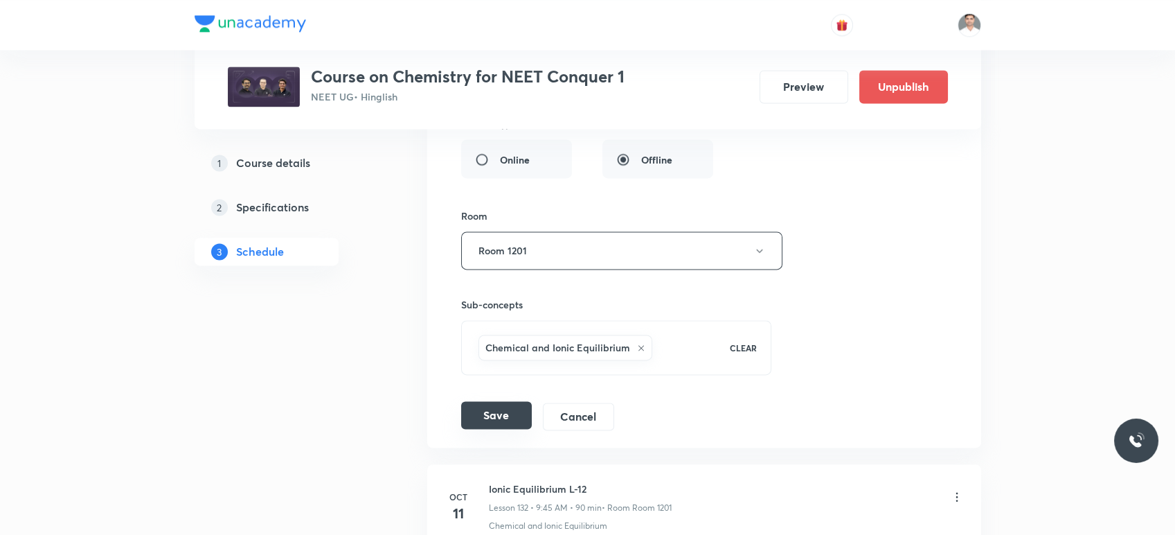
type input "Hydrocarbon L-3"
click at [503, 401] on button "Save" at bounding box center [496, 415] width 71 height 28
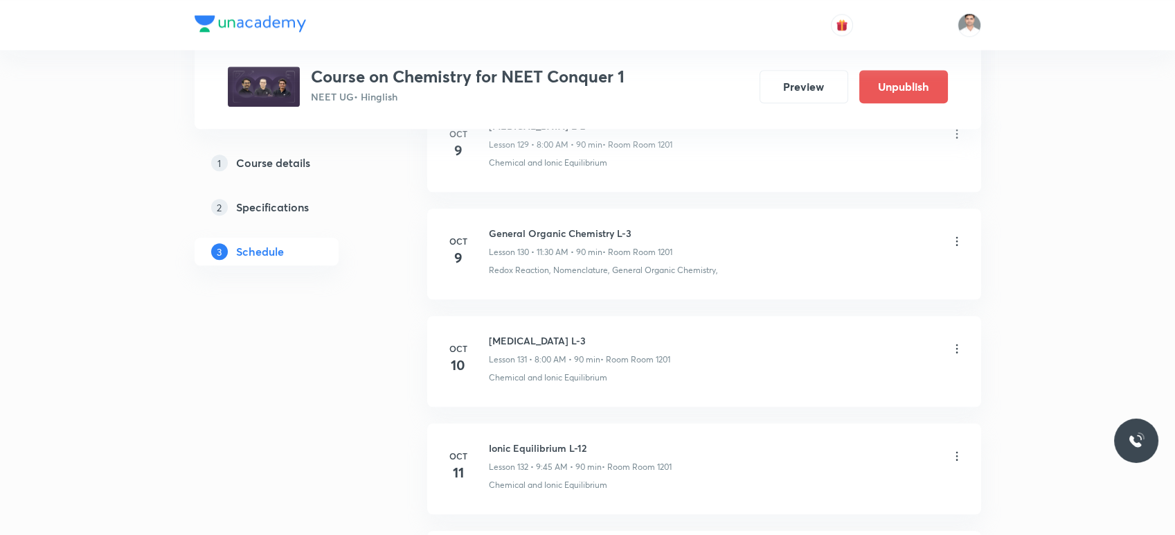
scroll to position [13965, 0]
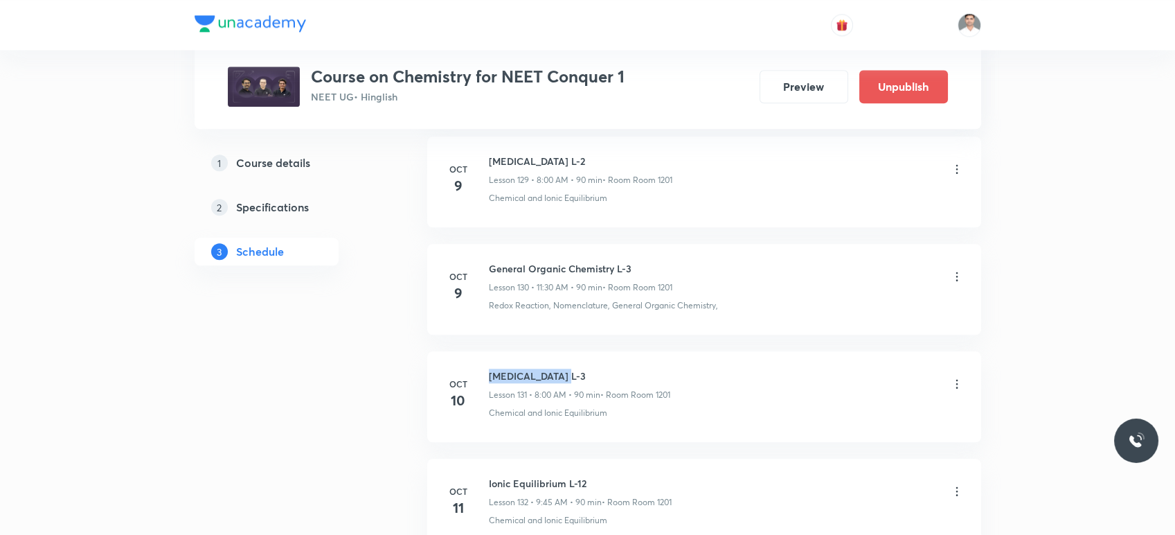
drag, startPoint x: 488, startPoint y: 352, endPoint x: 600, endPoint y: 341, distance: 112.0
click at [600, 351] on li "Oct 10 Hydrocarbon L-3 Lesson 131 • 8:00 AM • 90 min • Room Room 1201 Chemical …" at bounding box center [704, 396] width 554 height 91
copy h6 "Hydrocarbon L-3"
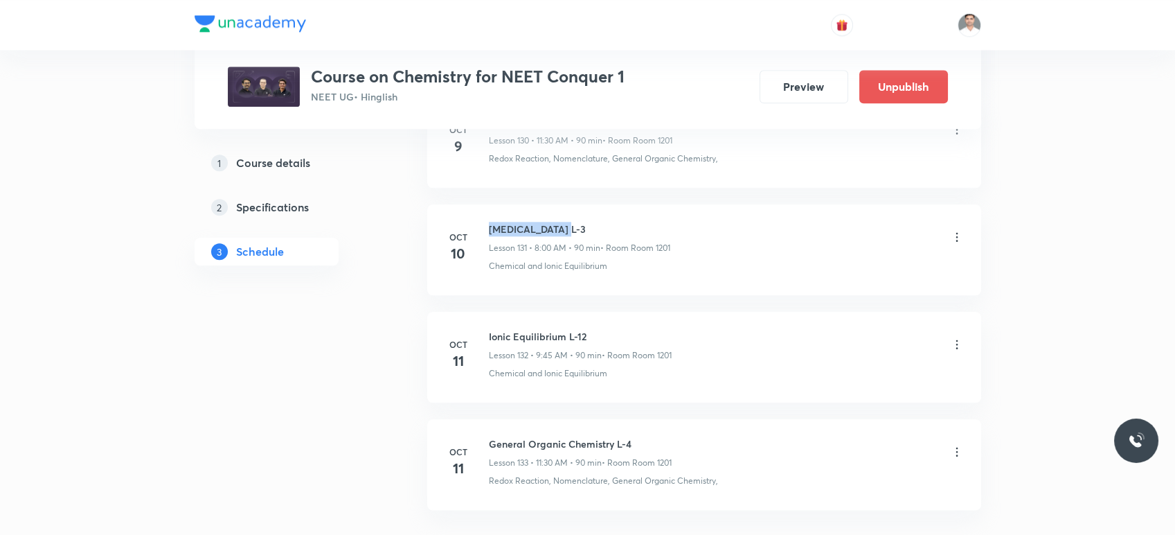
scroll to position [14119, 0]
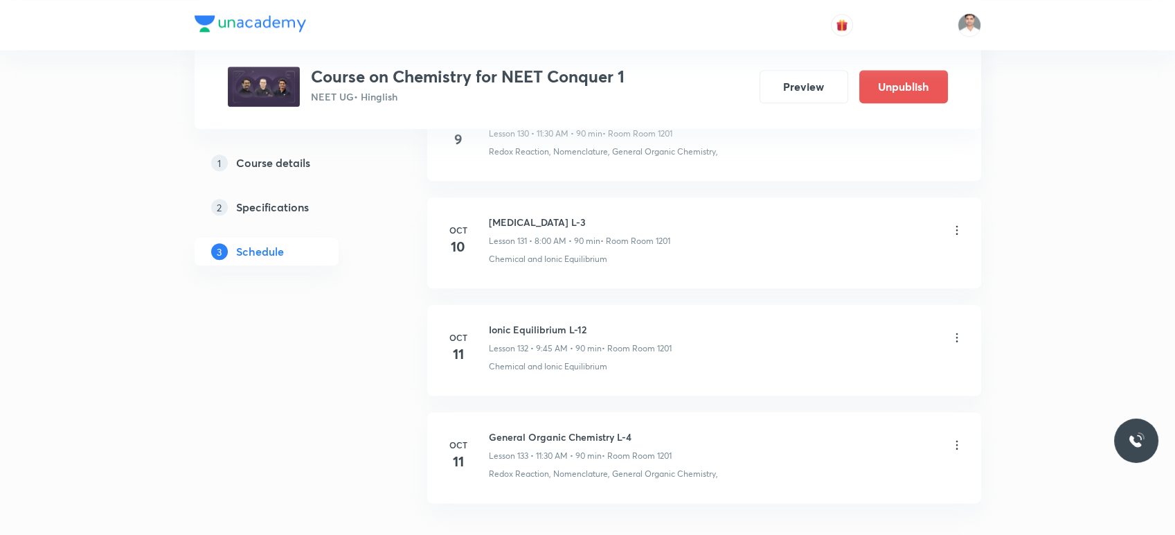
click at [948, 322] on div "Ionic Equilibrium L-12 Lesson 132 • 9:45 AM • 90 min • Room Room 1201" at bounding box center [726, 338] width 475 height 33
click at [953, 330] on icon at bounding box center [957, 337] width 14 height 14
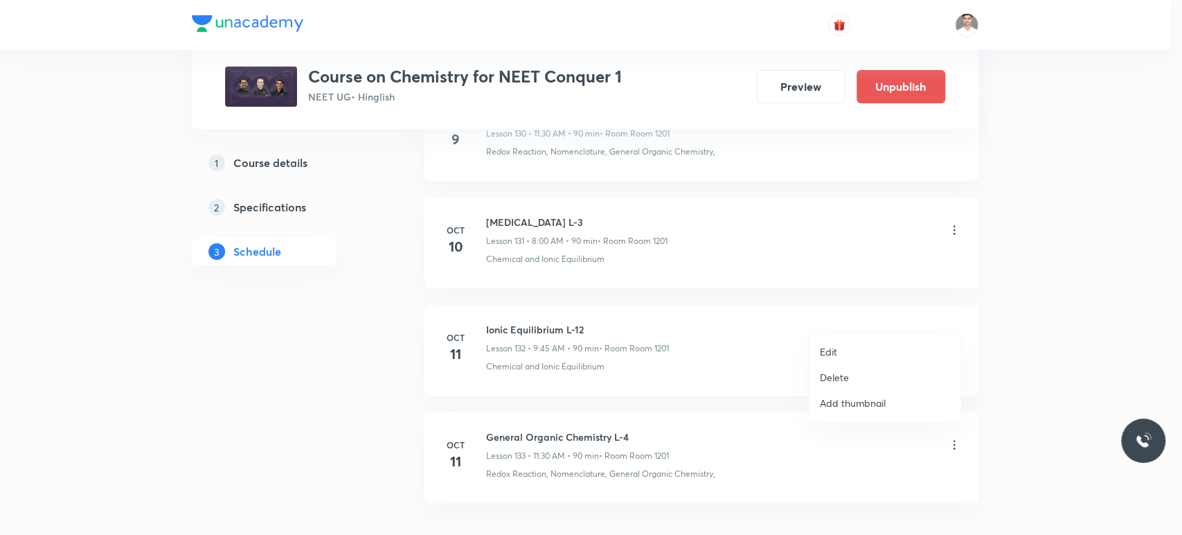
click at [836, 351] on p "Edit" at bounding box center [828, 351] width 17 height 15
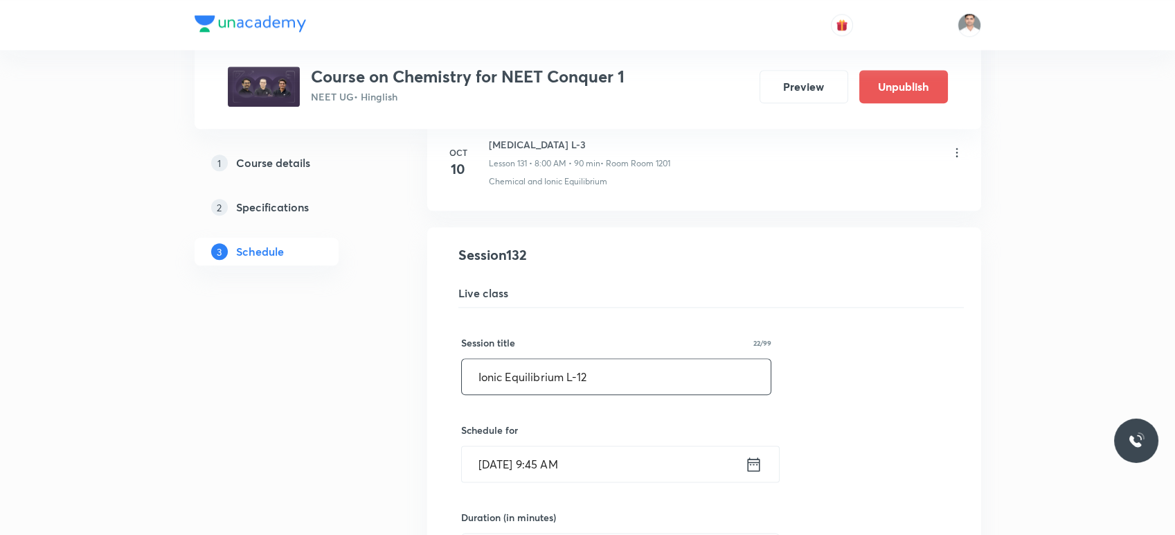
drag, startPoint x: 451, startPoint y: 365, endPoint x: 388, endPoint y: 367, distance: 63.1
paste input "Hydrocarbon L-3"
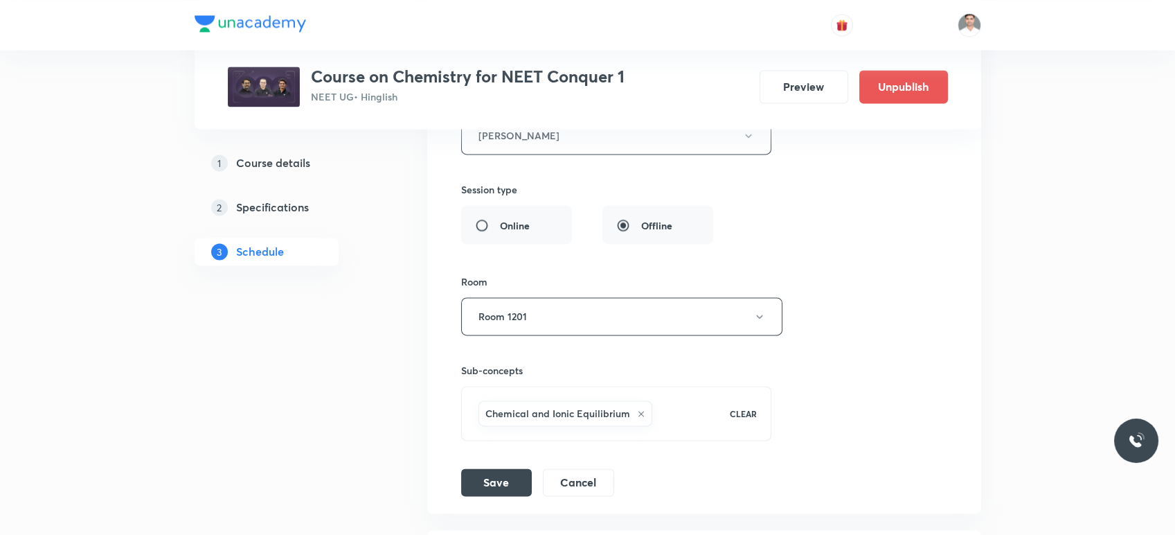
scroll to position [14658, 0]
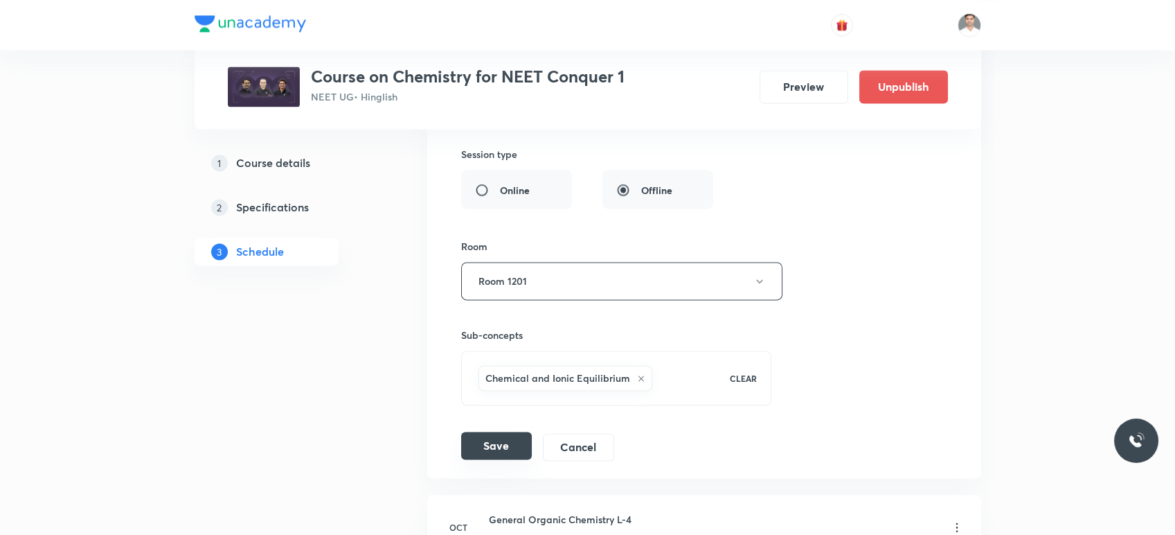
type input "Hydrocarbon L-4"
click at [503, 436] on button "Save" at bounding box center [496, 445] width 71 height 28
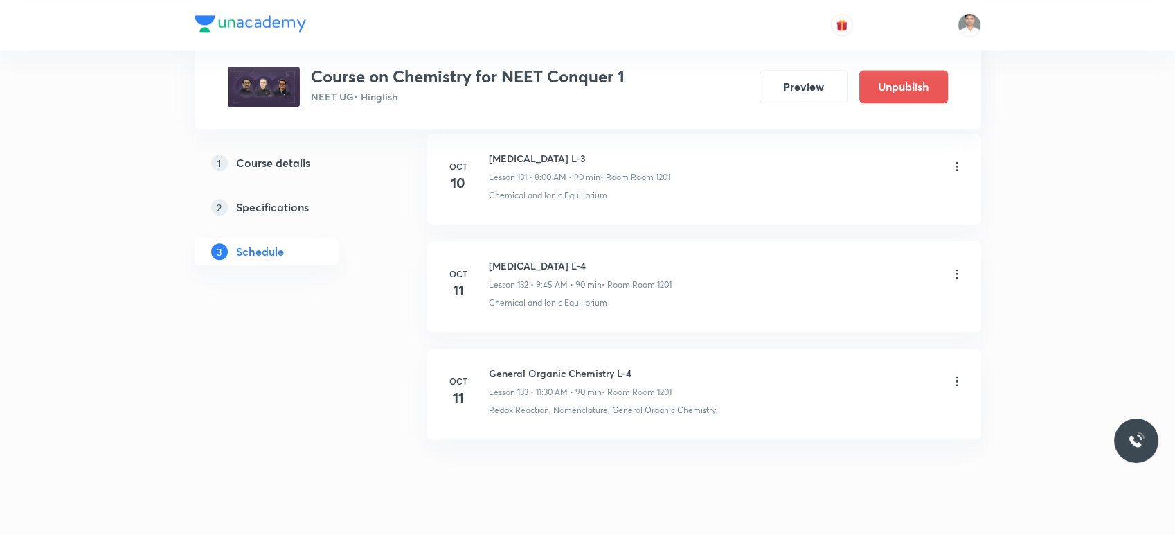
scroll to position [14196, 0]
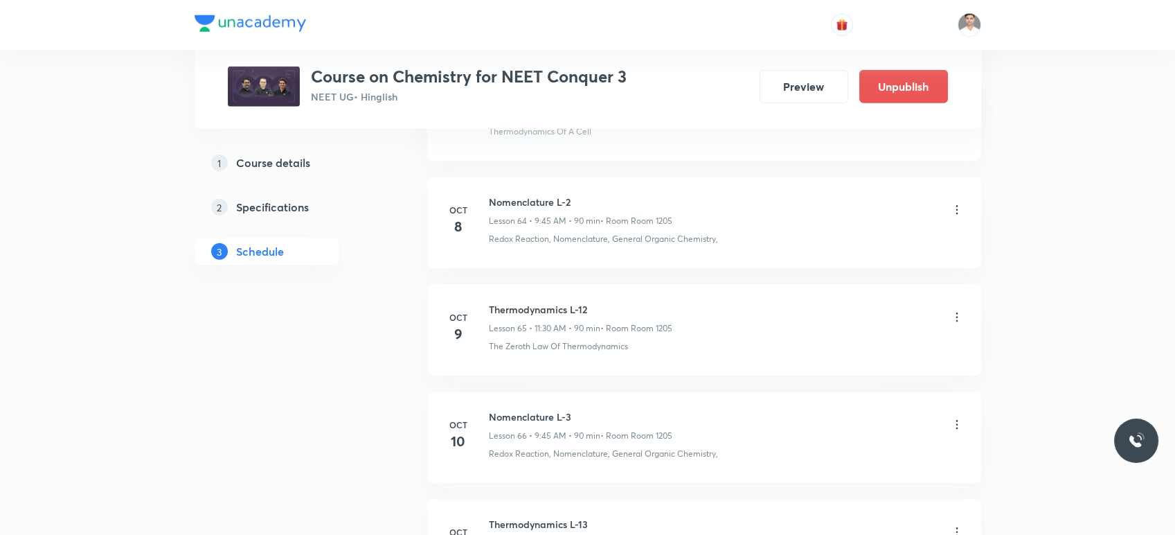
scroll to position [7645, 0]
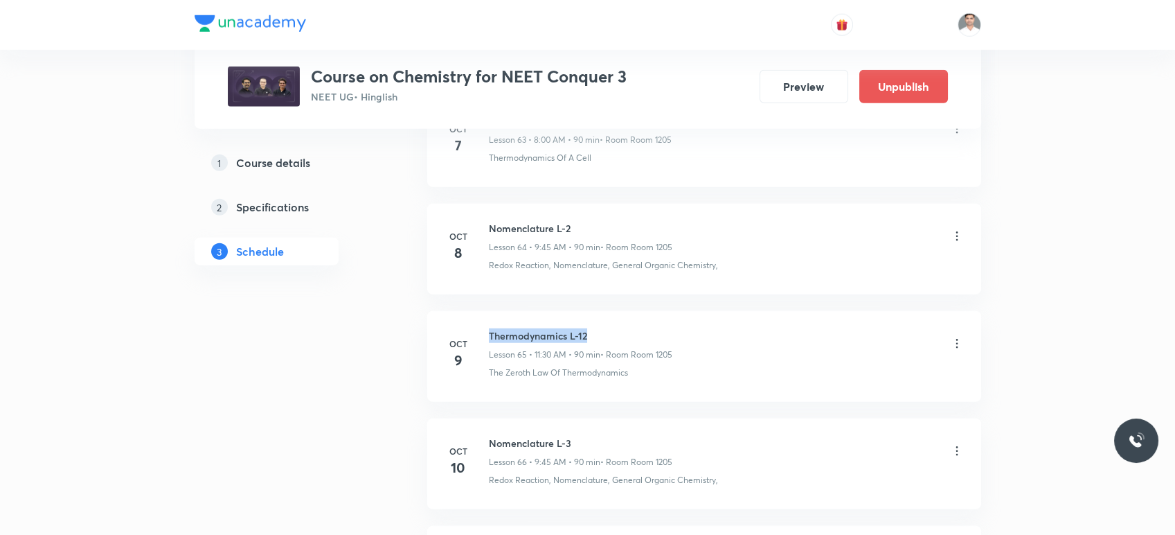
drag, startPoint x: 490, startPoint y: 325, endPoint x: 611, endPoint y: 314, distance: 121.7
click at [611, 314] on li "[DATE] Thermodynamics L-12 Lesson 65 • 11:30 AM • 90 min • Room Room 1205 The Z…" at bounding box center [704, 356] width 554 height 91
copy h6 "Thermodynamics L-12"
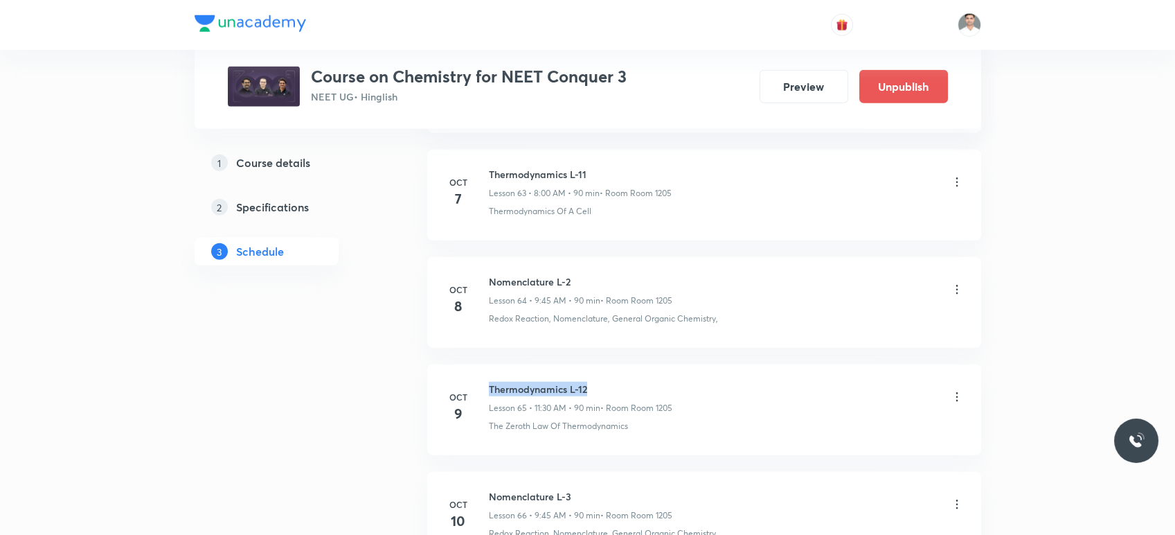
scroll to position [7568, 0]
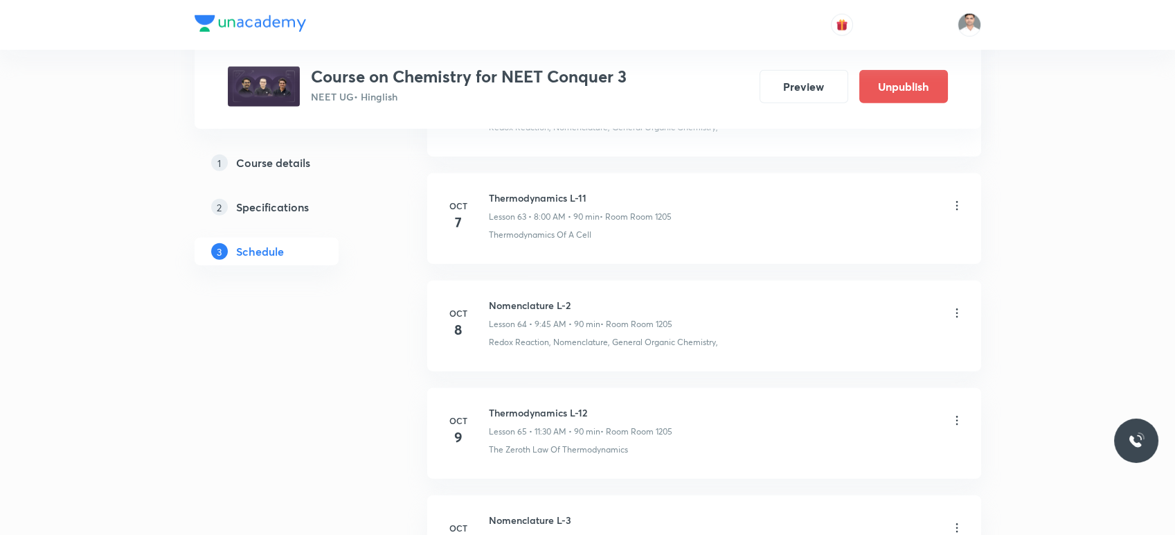
click at [956, 306] on icon at bounding box center [957, 313] width 14 height 14
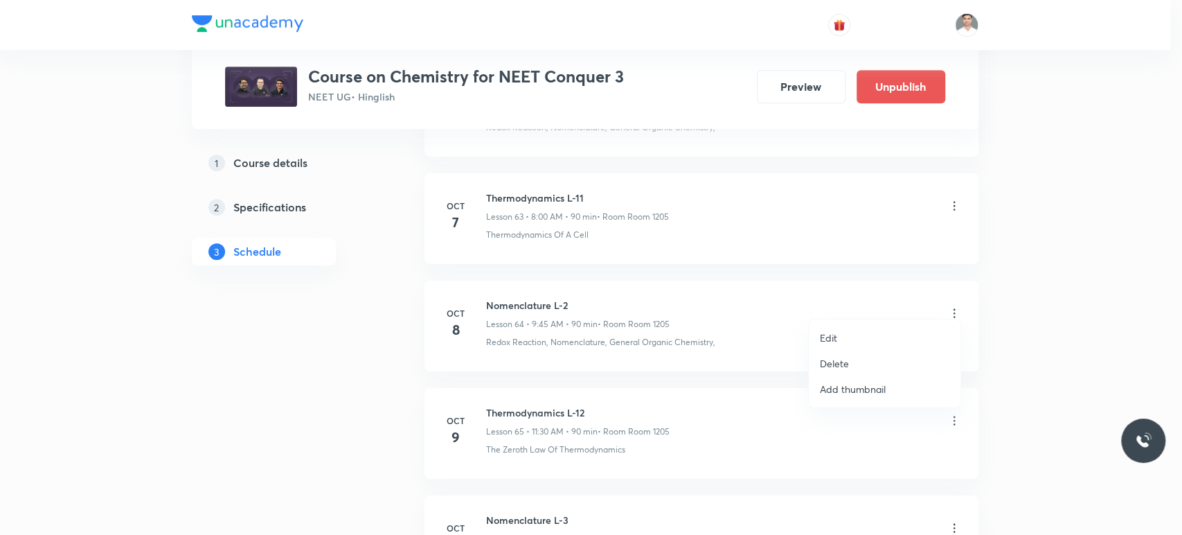
click at [826, 337] on p "Edit" at bounding box center [828, 337] width 17 height 15
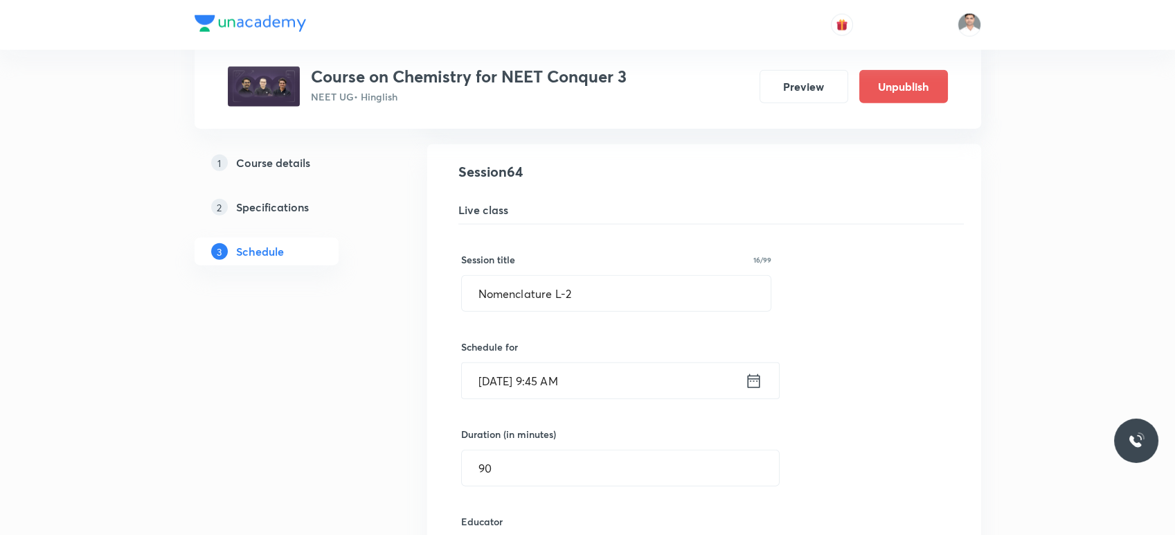
scroll to position [6876, 0]
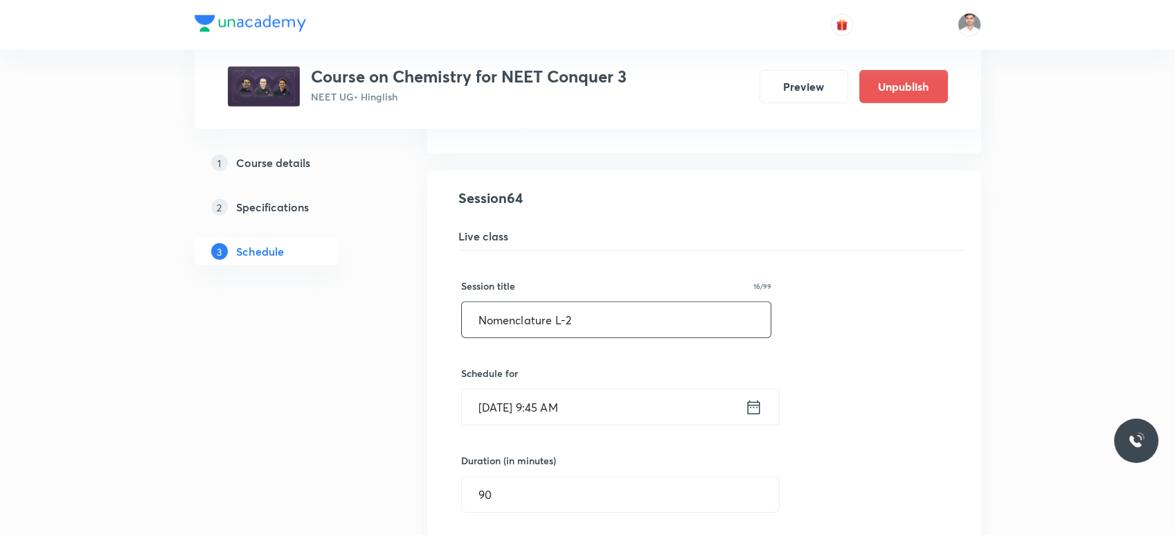
drag, startPoint x: 578, startPoint y: 312, endPoint x: 316, endPoint y: 292, distance: 263.3
paste input "Thermodynamics L-1"
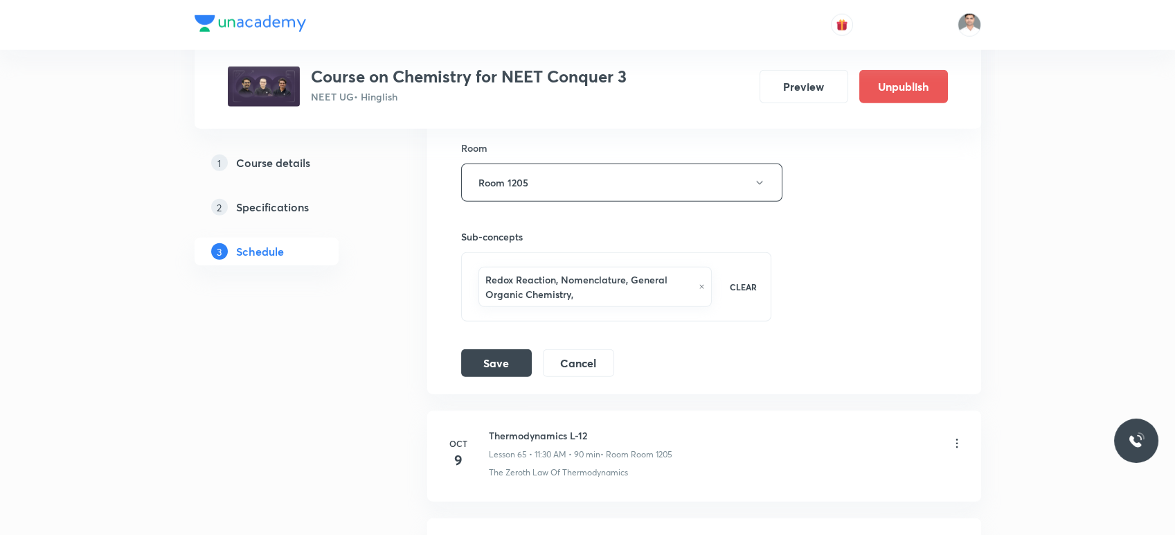
scroll to position [7491, 0]
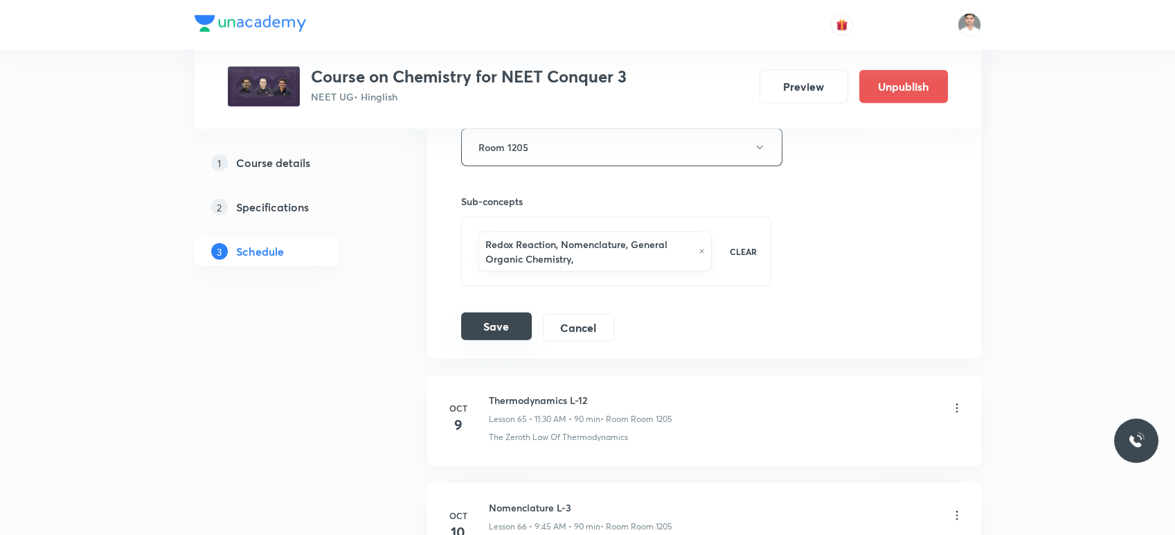
type input "Thermodynamics L-12"
click at [510, 318] on button "Save" at bounding box center [496, 326] width 71 height 28
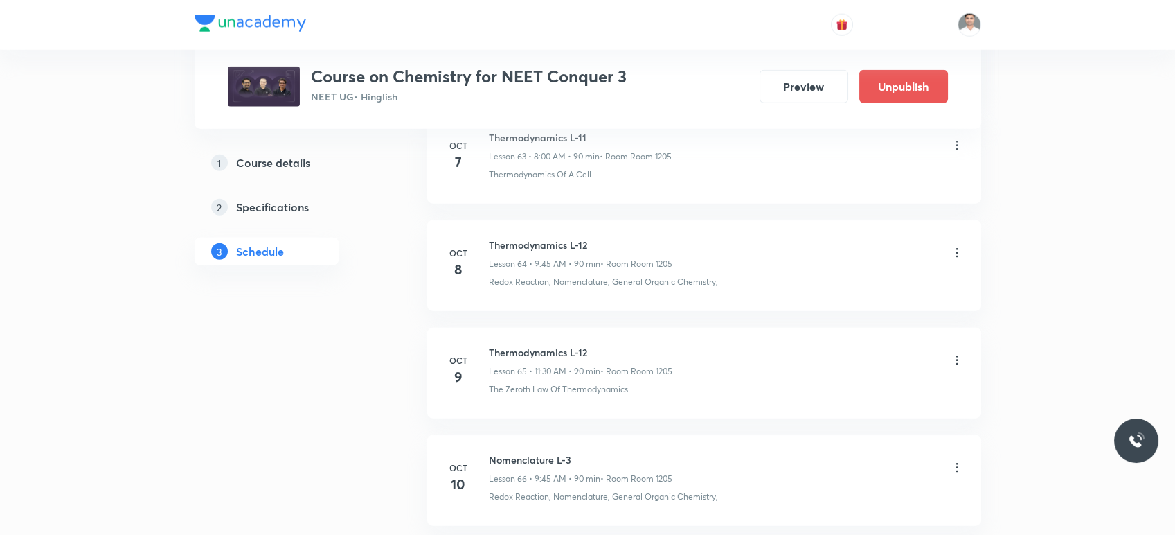
scroll to position [6921, 0]
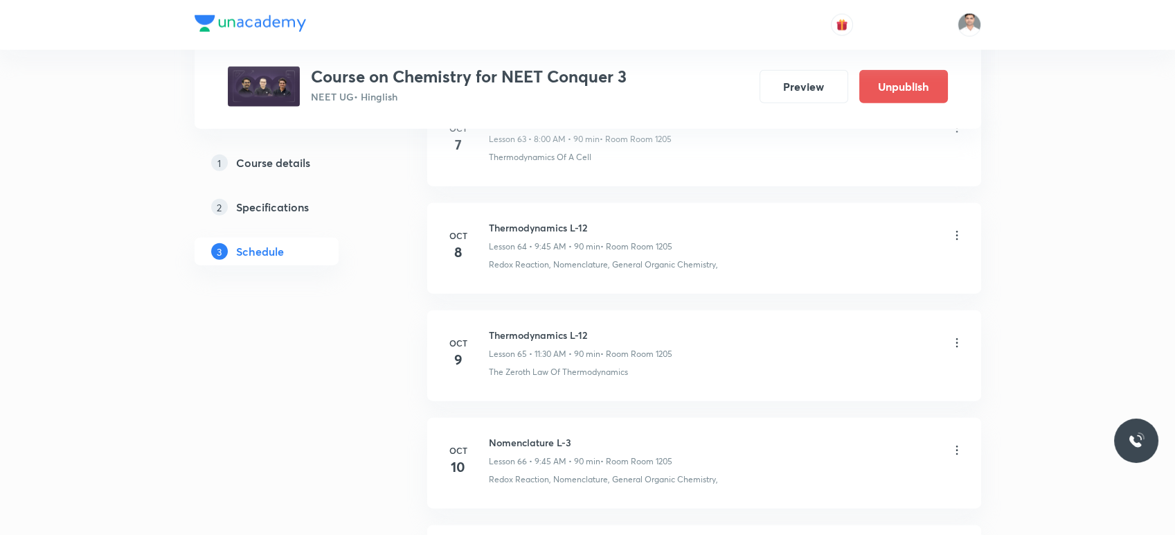
click at [955, 336] on icon at bounding box center [957, 343] width 14 height 14
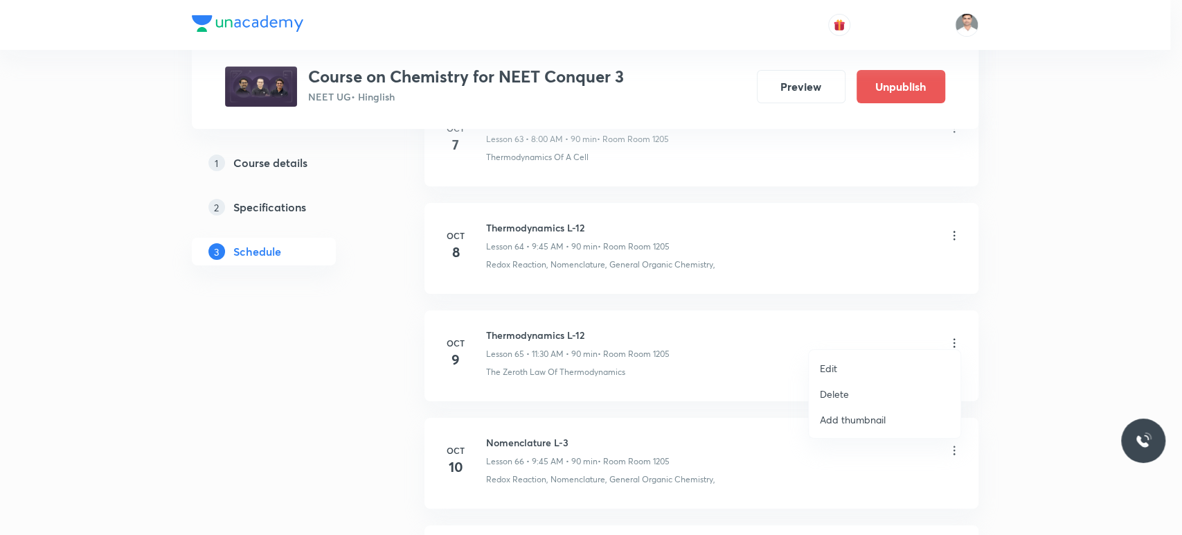
click at [833, 366] on p "Edit" at bounding box center [828, 368] width 17 height 15
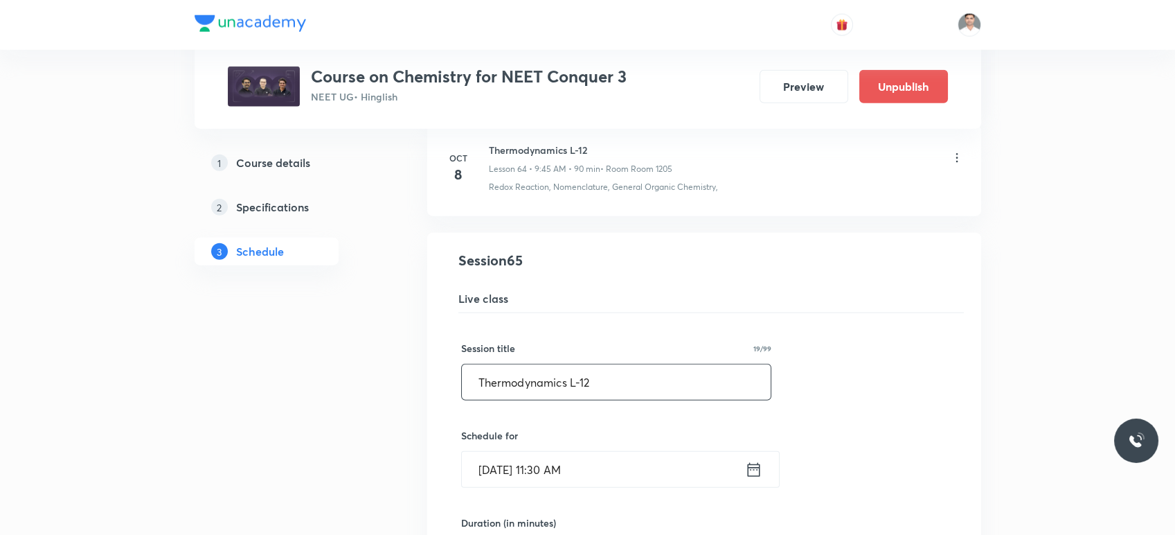
drag, startPoint x: 654, startPoint y: 375, endPoint x: 442, endPoint y: 379, distance: 212.0
paste input "Chemical Equilibrium"
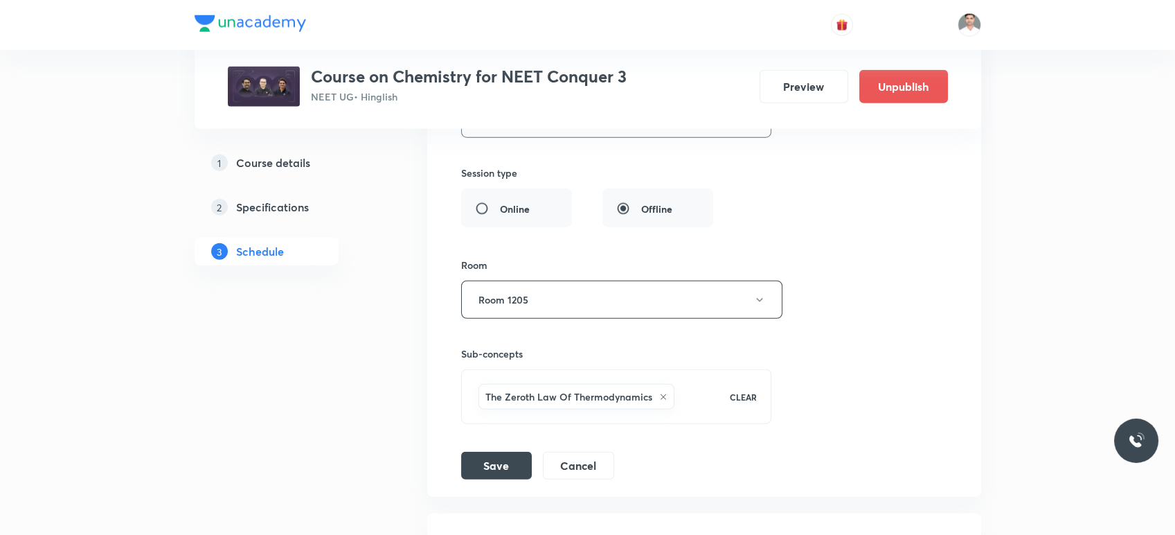
scroll to position [7459, 0]
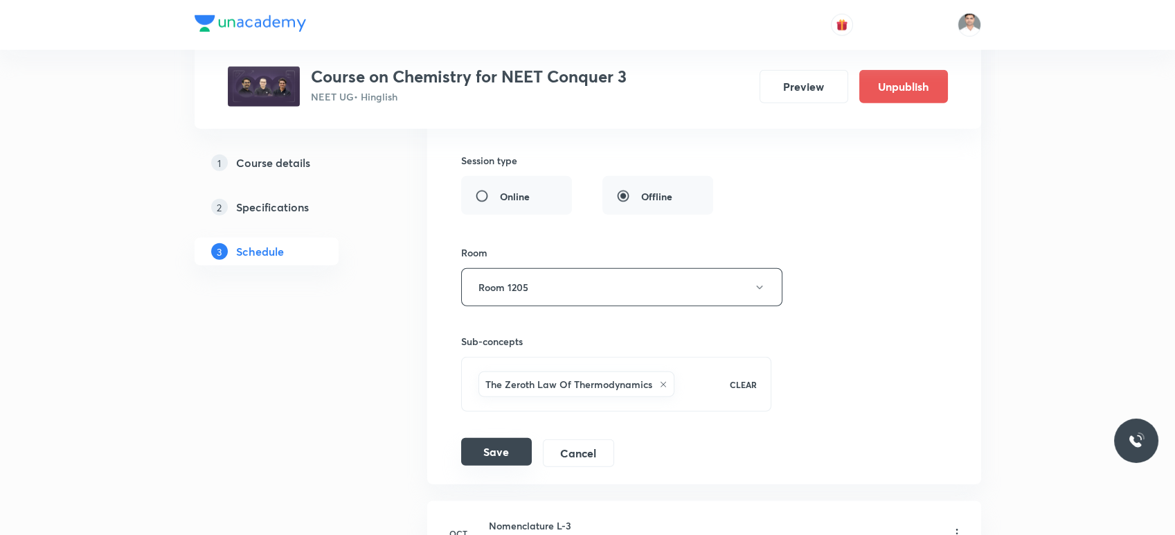
type input "Chemical Equilibrium L-1"
click at [496, 443] on button "Save" at bounding box center [496, 452] width 71 height 28
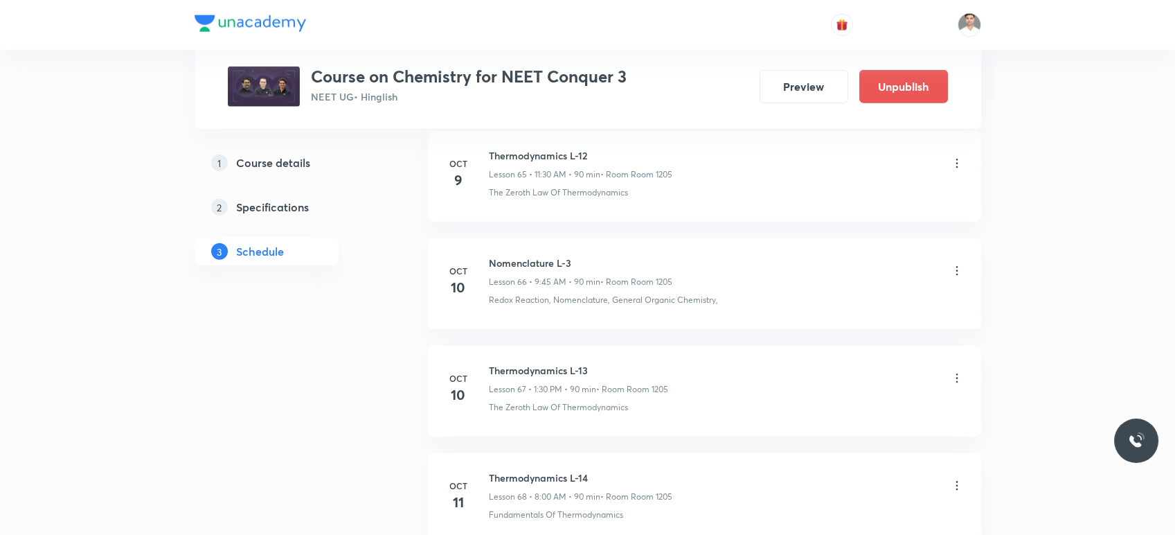
scroll to position [7074, 0]
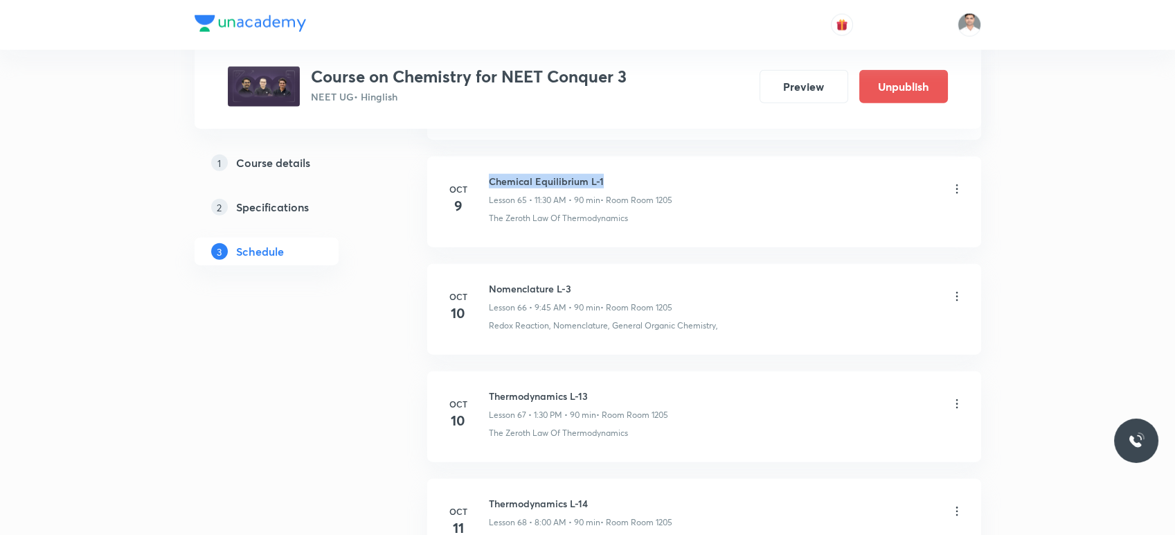
drag, startPoint x: 488, startPoint y: 168, endPoint x: 639, endPoint y: 163, distance: 150.4
click at [639, 163] on li "[DATE] Chemical Equilibrium L-1 Lesson 65 • 11:30 AM • 90 min • Room Room 1205 …" at bounding box center [704, 202] width 554 height 91
copy h6 "Chemical Equilibrium L-1"
click at [953, 397] on icon at bounding box center [957, 404] width 14 height 14
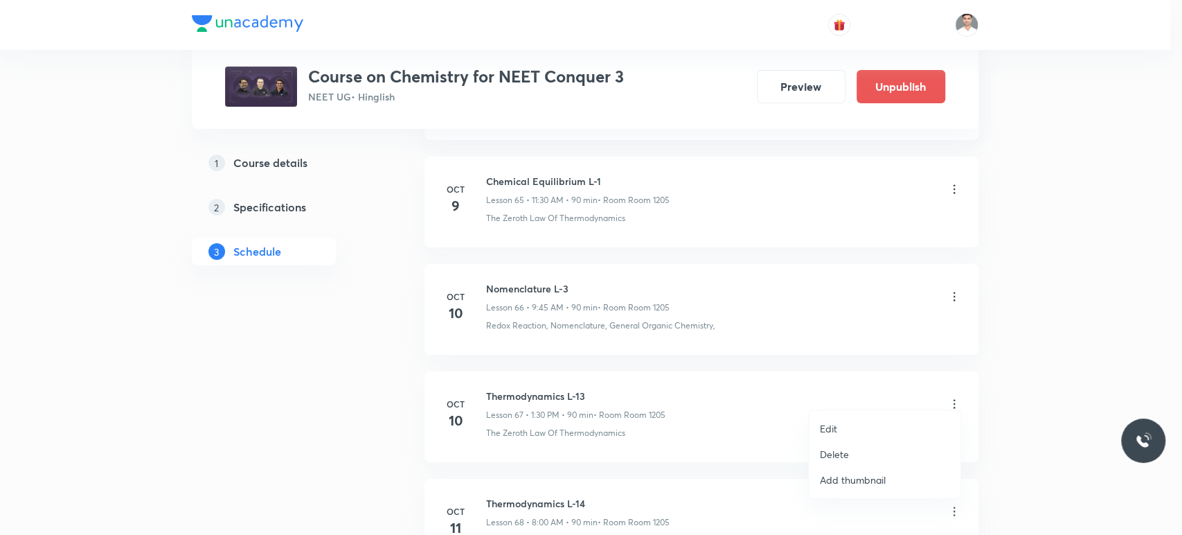
click at [851, 425] on li "Edit" at bounding box center [885, 429] width 152 height 26
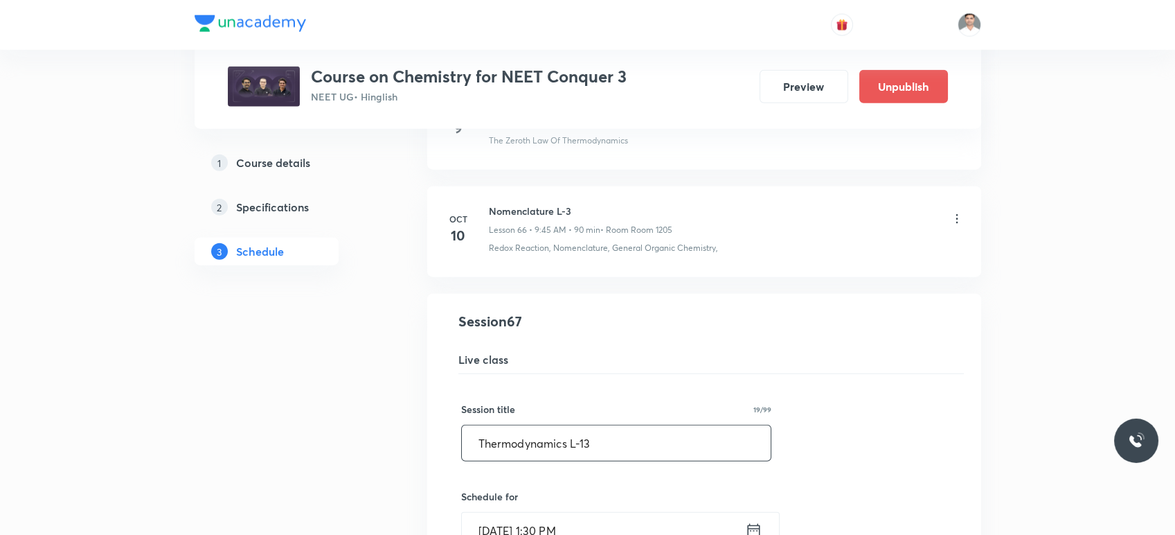
drag, startPoint x: 543, startPoint y: 431, endPoint x: 317, endPoint y: 429, distance: 225.8
paste input "Chemical Equilibrium L-1"
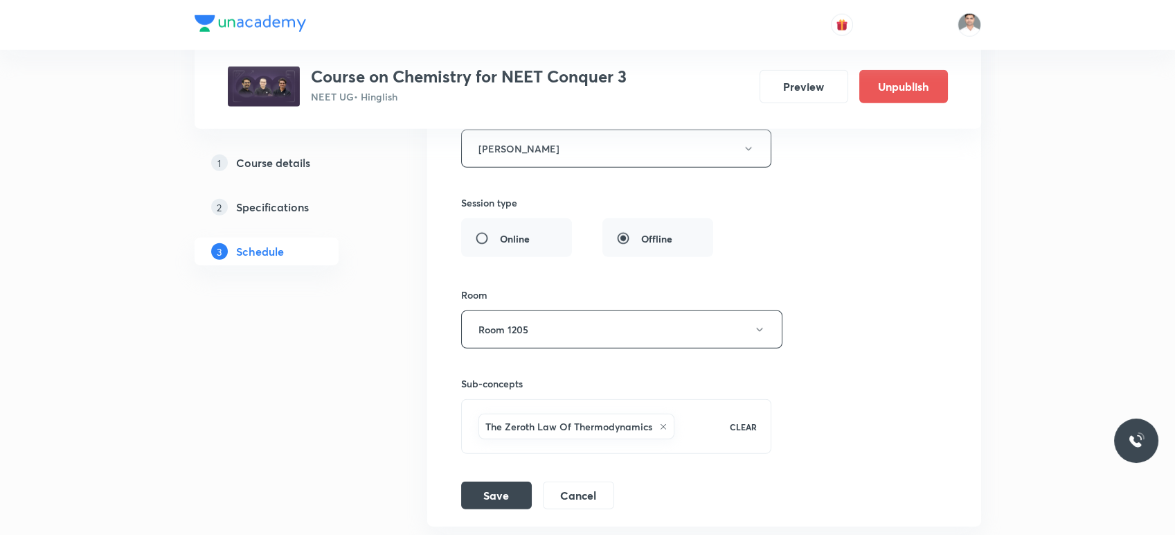
scroll to position [7690, 0]
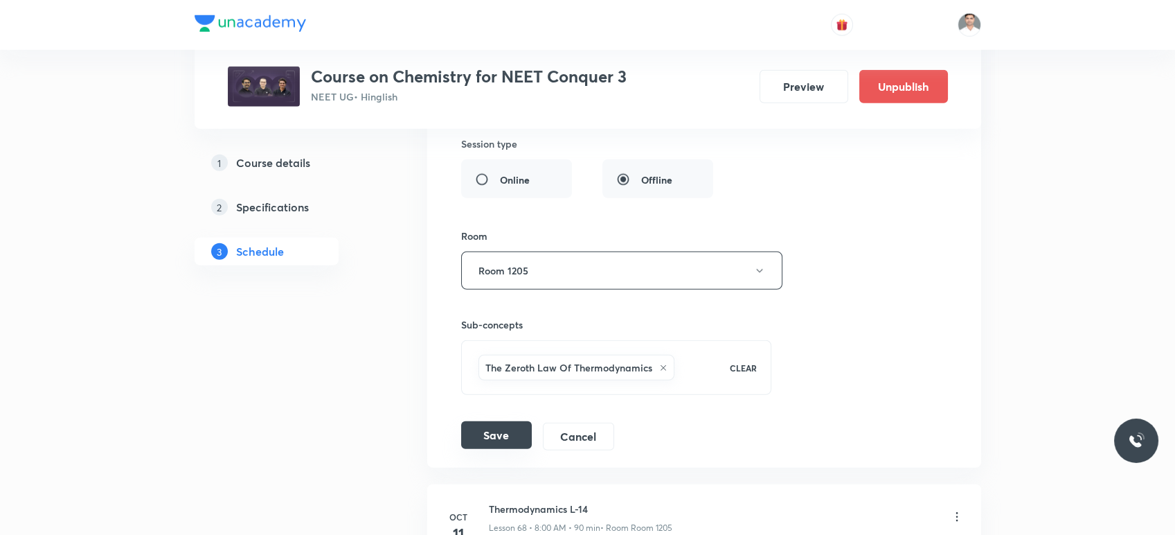
type input "Chemical Equilibrium L-2"
click at [501, 421] on button "Save" at bounding box center [496, 435] width 71 height 28
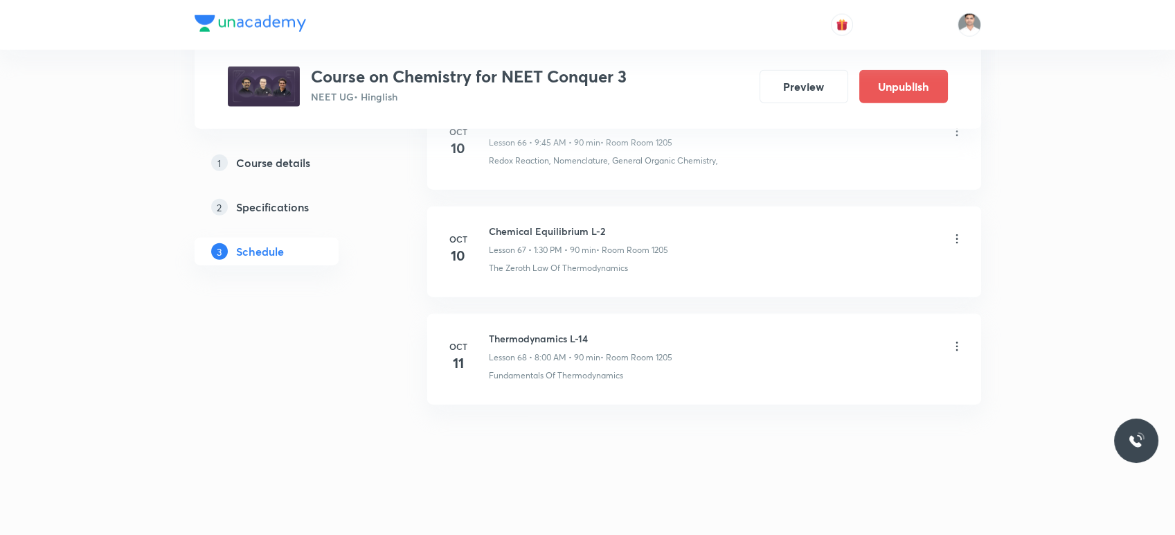
scroll to position [7228, 0]
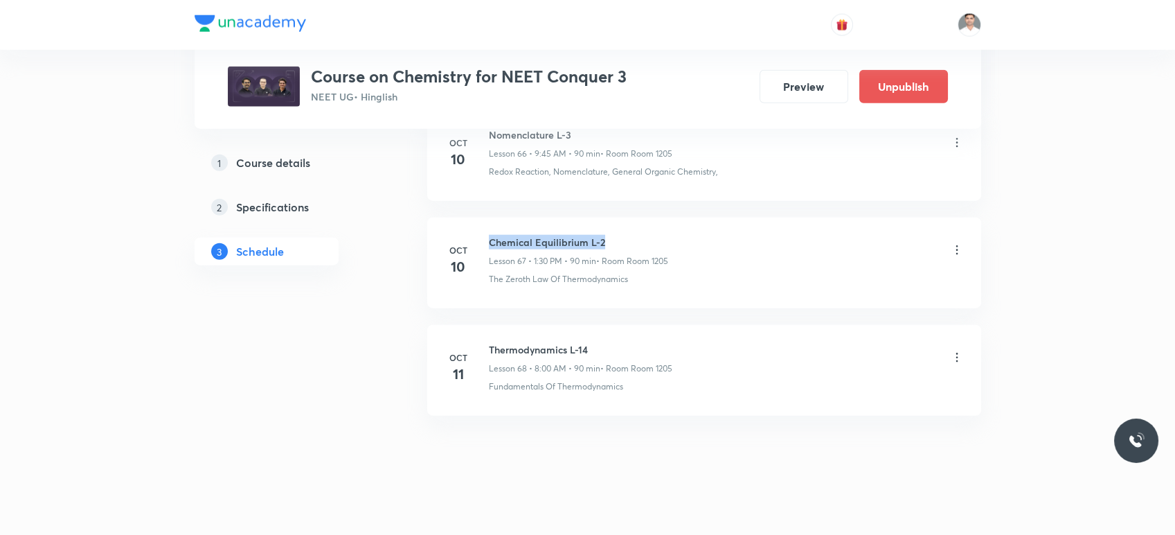
drag, startPoint x: 492, startPoint y: 231, endPoint x: 644, endPoint y: 225, distance: 152.5
click at [644, 235] on h6 "Chemical Equilibrium L-2" at bounding box center [578, 242] width 179 height 15
copy h6 "Chemical Equilibrium L-2"
click at [958, 350] on icon at bounding box center [957, 357] width 14 height 14
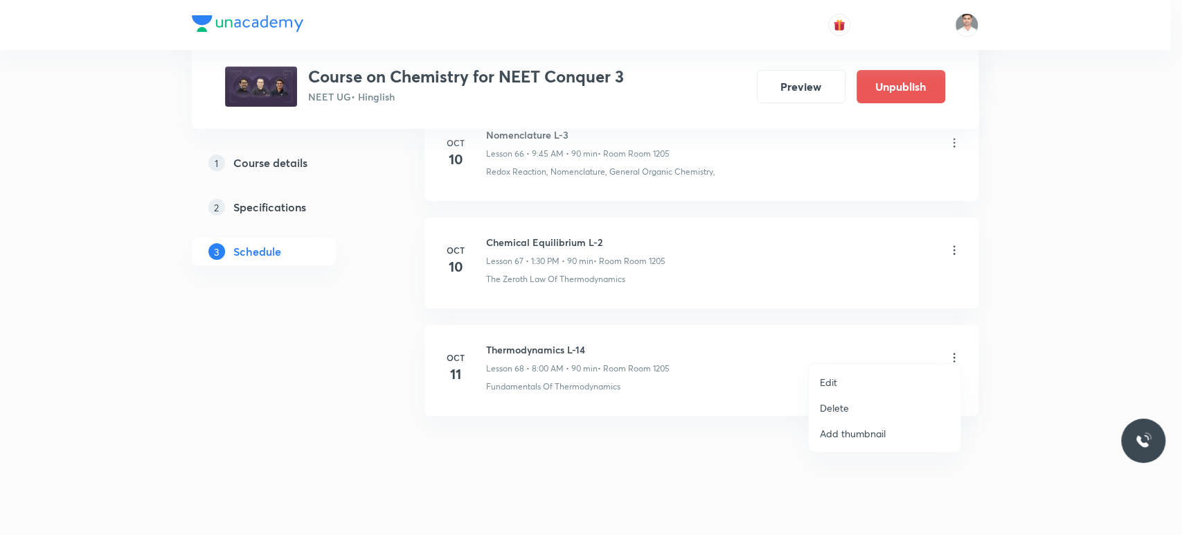
click at [830, 375] on p "Edit" at bounding box center [828, 382] width 17 height 15
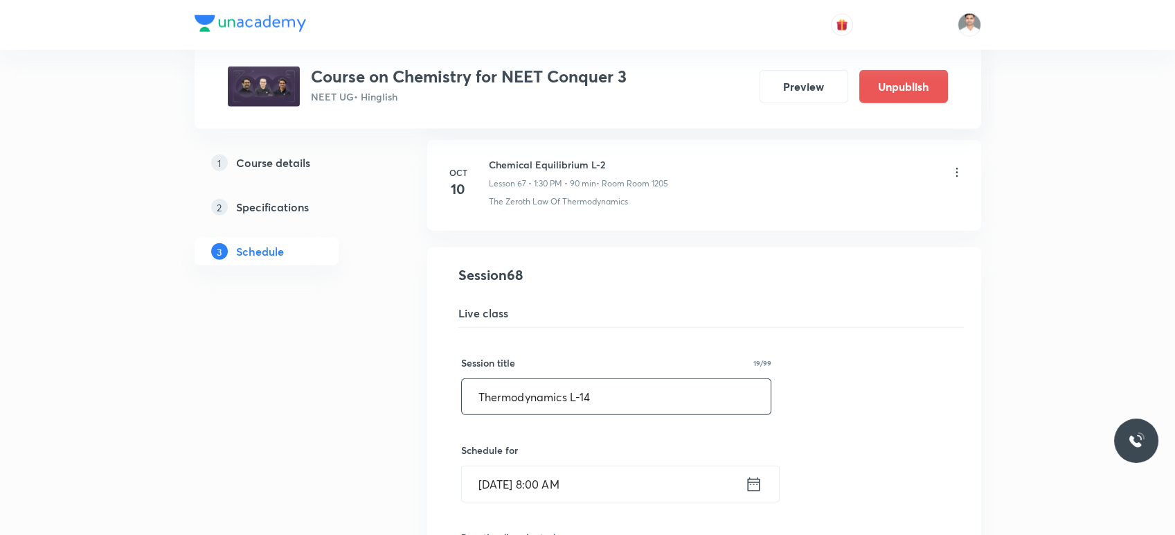
drag, startPoint x: 630, startPoint y: 381, endPoint x: 335, endPoint y: 383, distance: 295.1
paste input "Chemical Equilibrium L-2"
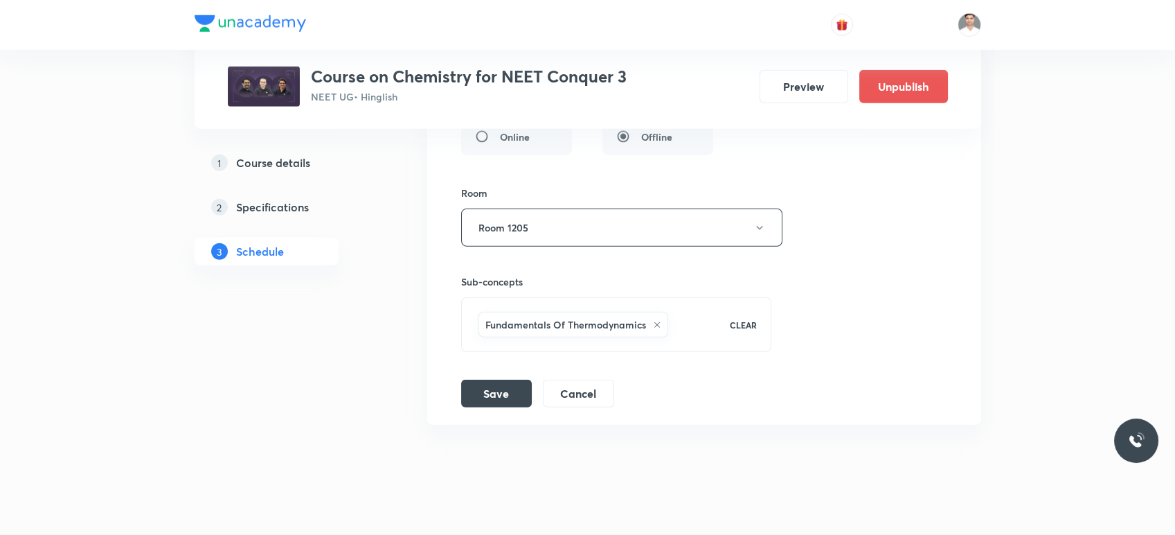
scroll to position [7848, 0]
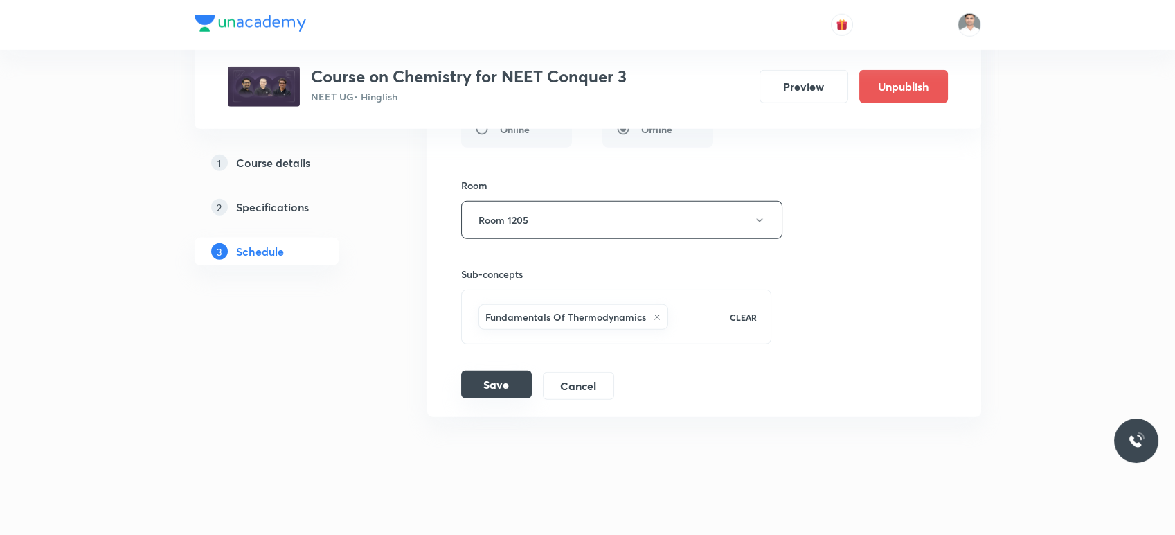
type input "Chemical Equilibrium L-3"
click at [488, 371] on button "Save" at bounding box center [496, 385] width 71 height 28
